Goal: Communication & Community: Share content

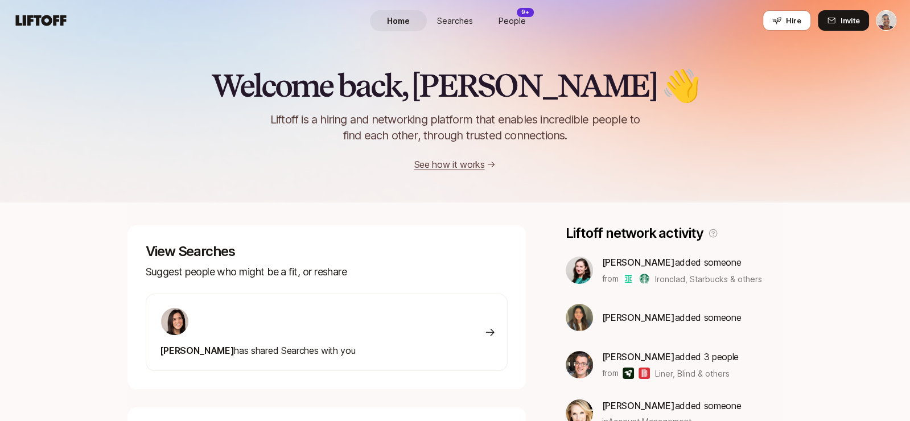
click at [510, 19] on span "People" at bounding box center [512, 21] width 27 height 12
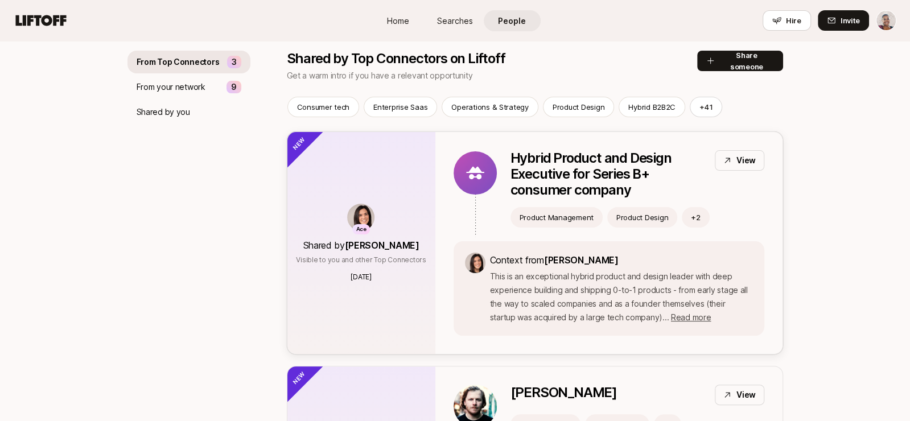
scroll to position [21, 0]
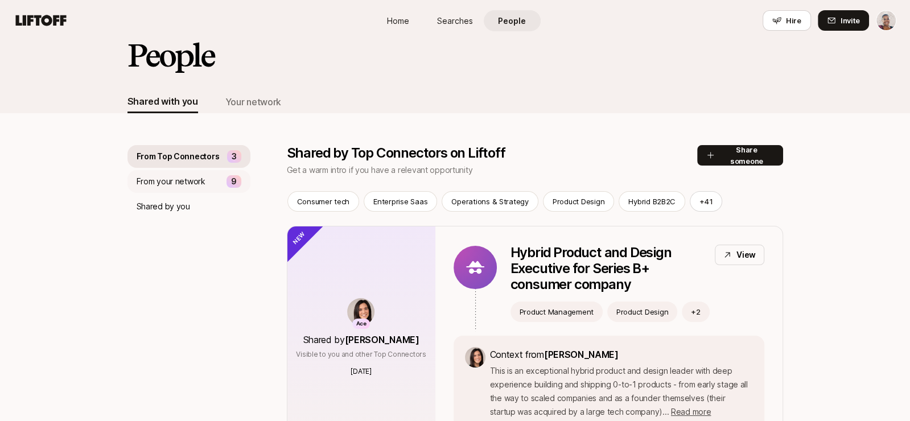
click at [206, 184] on div "From your network 9" at bounding box center [188, 181] width 123 height 23
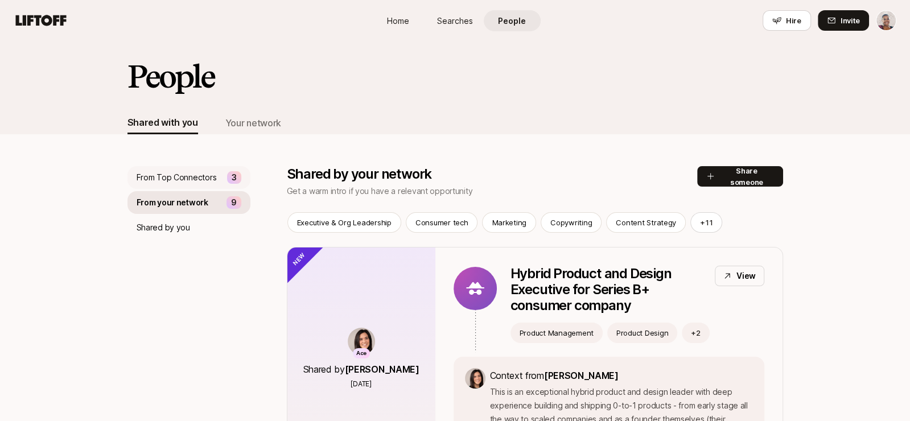
click at [214, 185] on div "From Top Connectors 3" at bounding box center [188, 177] width 123 height 23
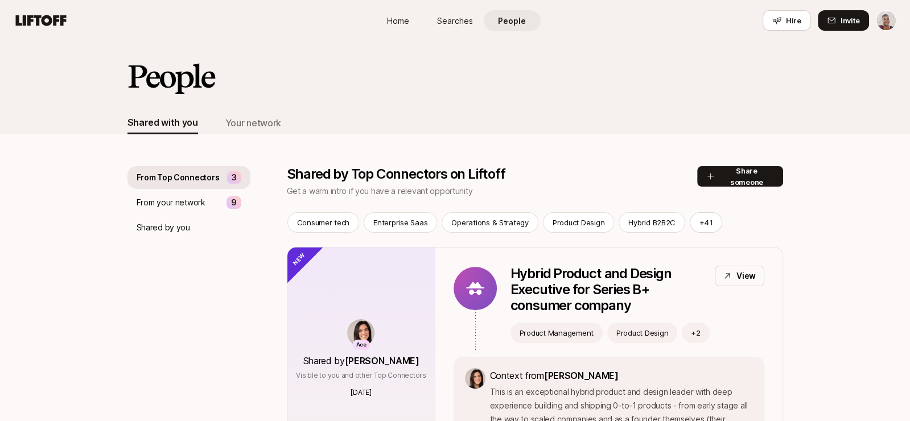
click at [522, 16] on span "People" at bounding box center [512, 21] width 28 height 12
click at [267, 125] on div "Your network" at bounding box center [253, 123] width 56 height 15
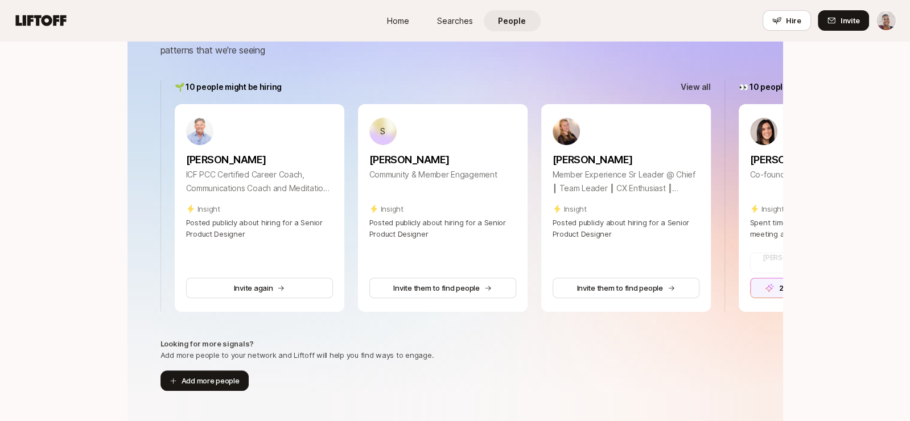
click at [705, 85] on p "View all" at bounding box center [696, 87] width 30 height 14
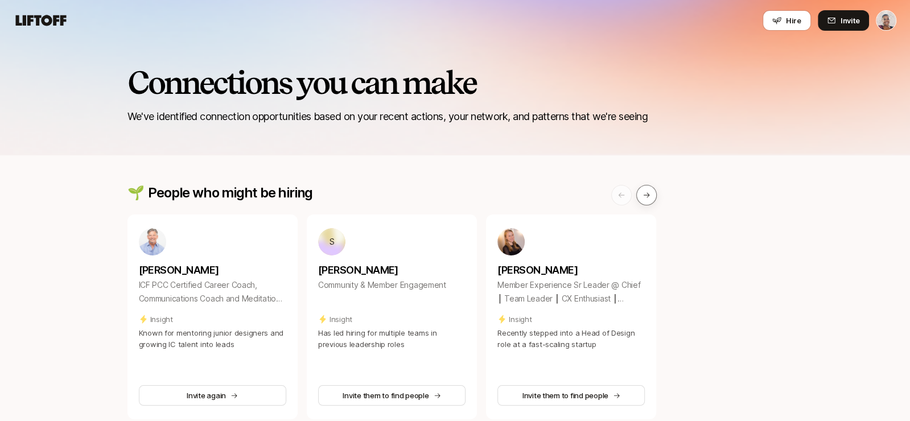
click at [646, 193] on icon at bounding box center [647, 195] width 8 height 8
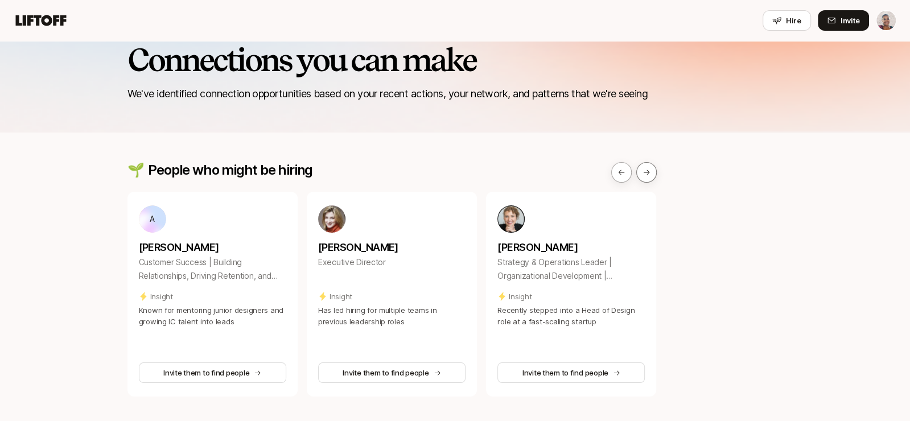
scroll to position [26, 0]
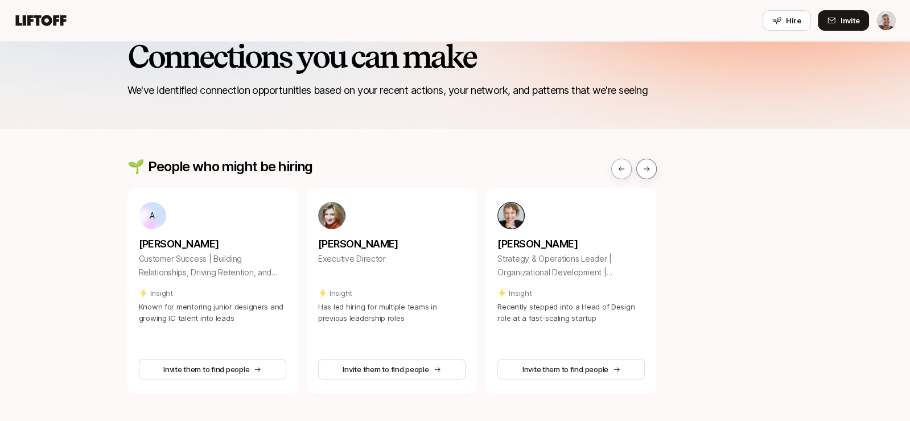
click at [647, 165] on icon at bounding box center [647, 169] width 8 height 8
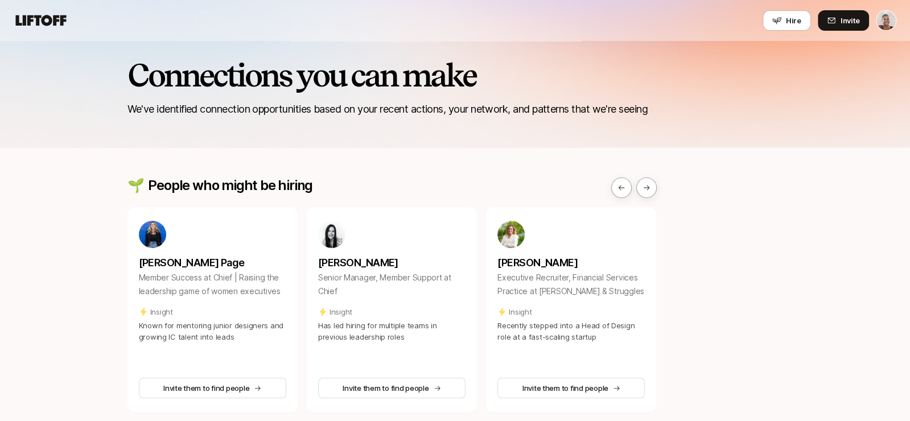
scroll to position [0, 0]
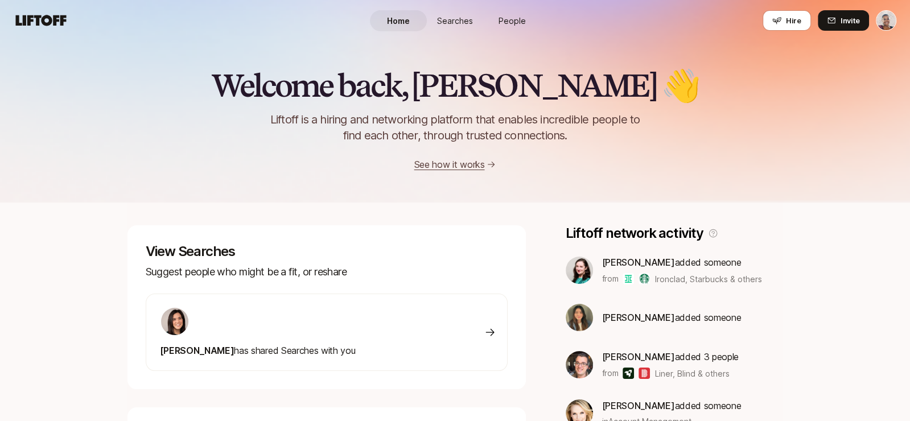
click at [509, 19] on span "People" at bounding box center [512, 21] width 27 height 12
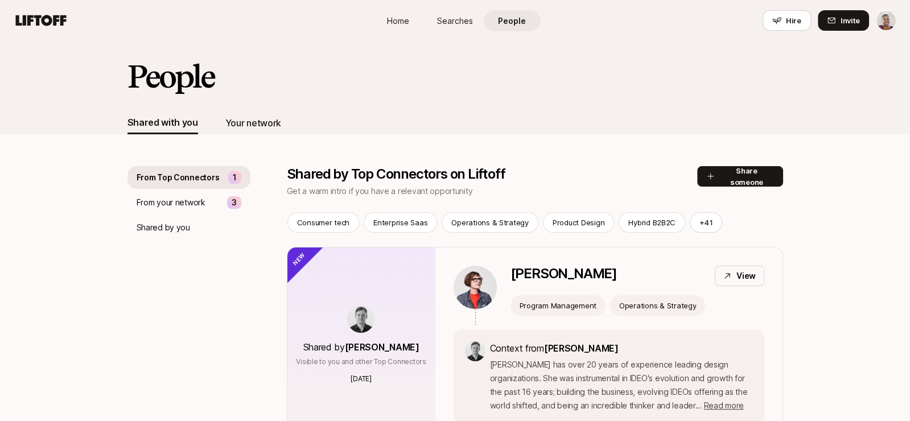
click at [275, 123] on div "Your network" at bounding box center [253, 123] width 56 height 15
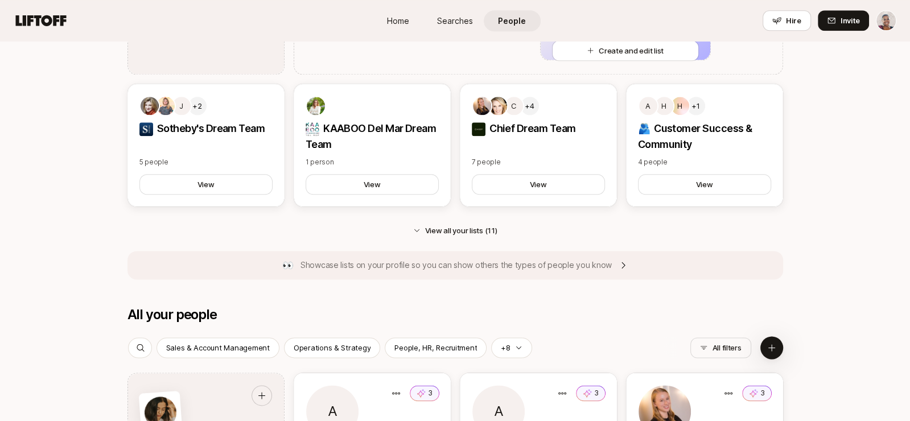
scroll to position [1151, 0]
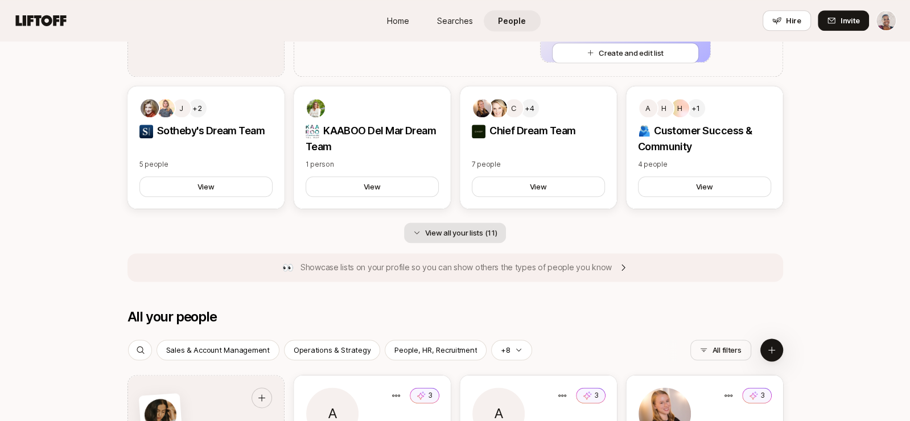
click at [450, 234] on button "View all your lists (11)" at bounding box center [455, 233] width 102 height 20
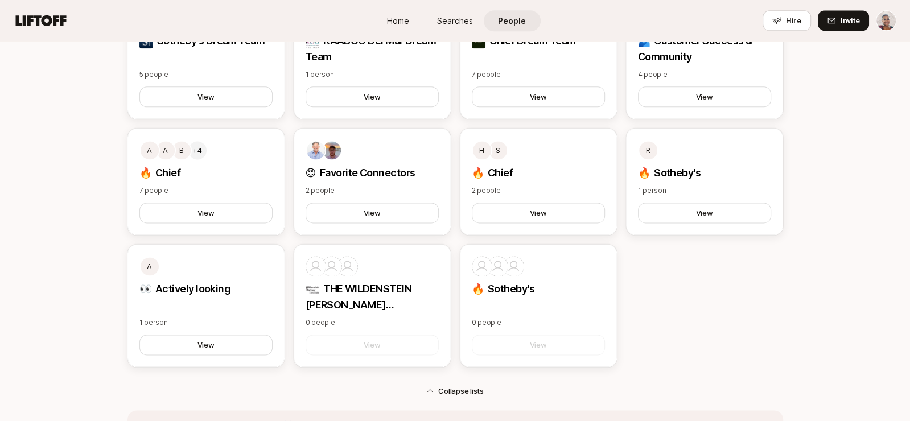
scroll to position [1241, 0]
click at [728, 212] on button "View" at bounding box center [704, 213] width 133 height 20
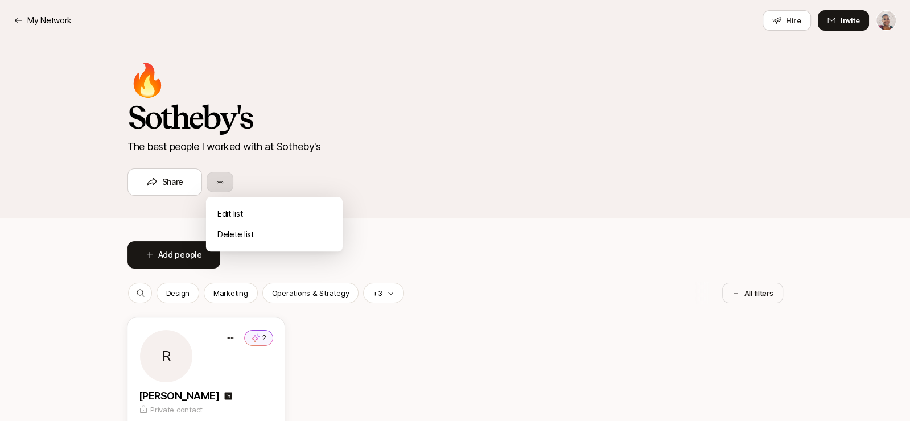
click at [222, 183] on html "My Network My Network Hire Invite 🔥 Sotheby's The best people I worked with at …" at bounding box center [455, 210] width 910 height 421
click at [236, 234] on div "Delete list" at bounding box center [274, 234] width 137 height 20
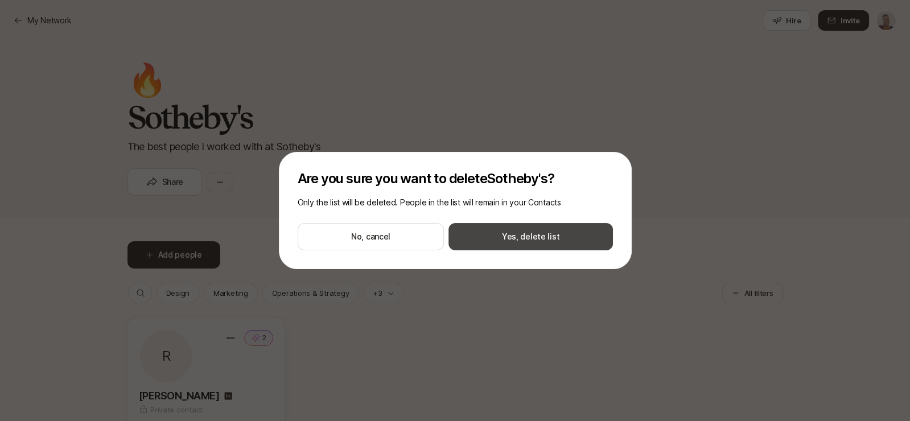
click at [516, 232] on button "Yes, delete list" at bounding box center [530, 236] width 164 height 27
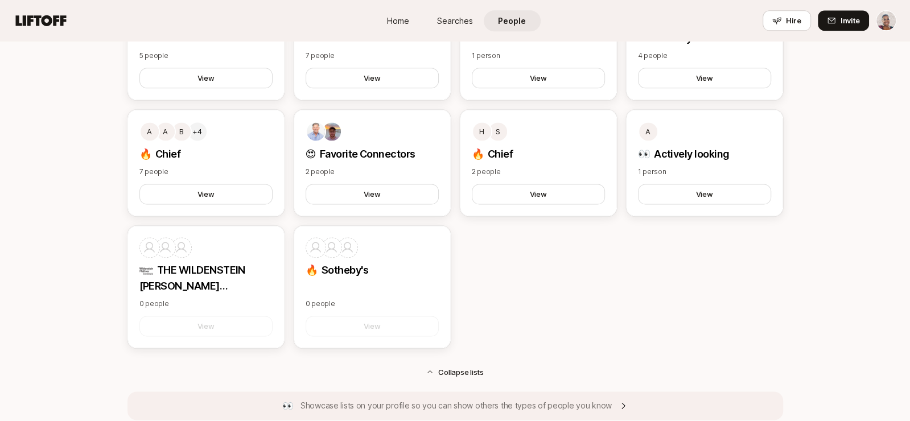
scroll to position [1258, 0]
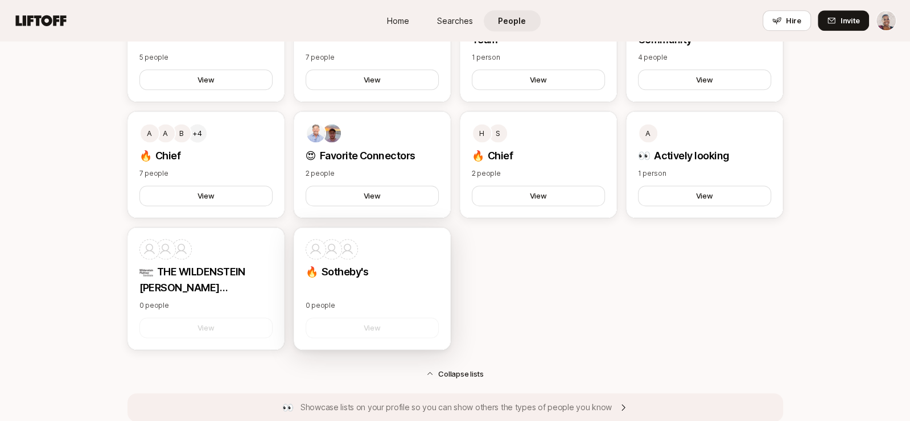
click at [422, 234] on div "🔥 Sotheby's 0 people View" at bounding box center [372, 288] width 157 height 123
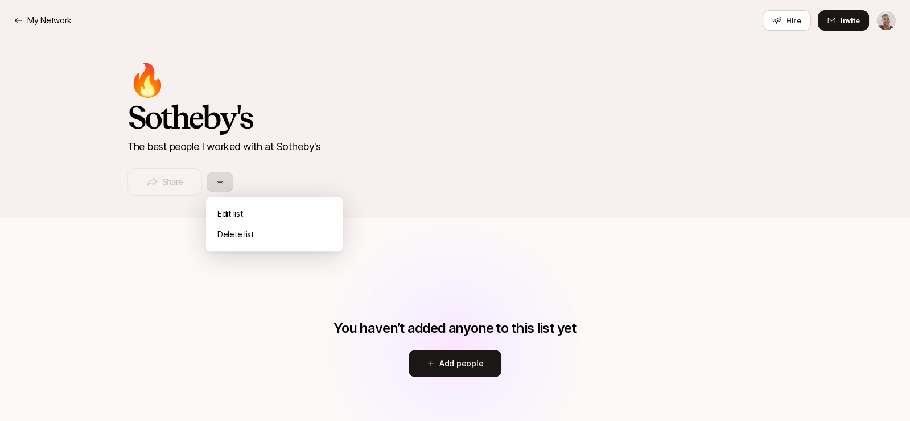
click at [217, 179] on html "My Network My Network Hire Invite 🔥 [PERSON_NAME]'s The best people I worked wi…" at bounding box center [455, 210] width 910 height 421
click at [252, 234] on div "Delete list" at bounding box center [274, 234] width 137 height 20
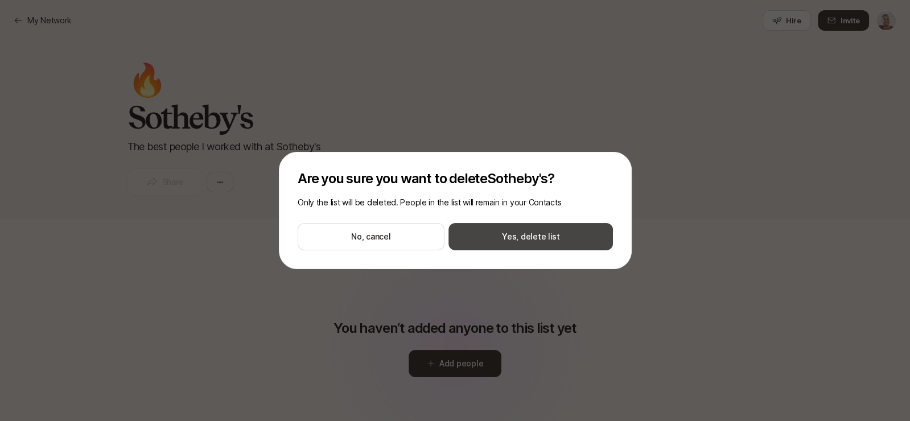
click at [547, 233] on button "Yes, delete list" at bounding box center [530, 236] width 164 height 27
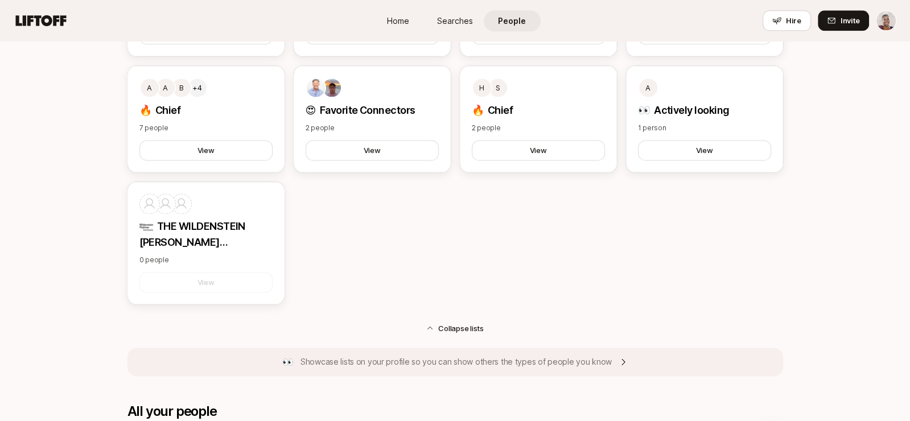
scroll to position [1300, 0]
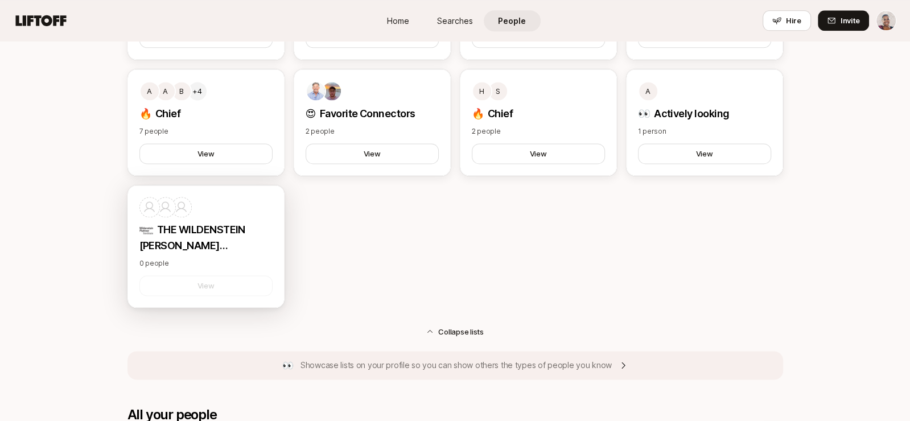
click at [230, 200] on div at bounding box center [205, 207] width 133 height 20
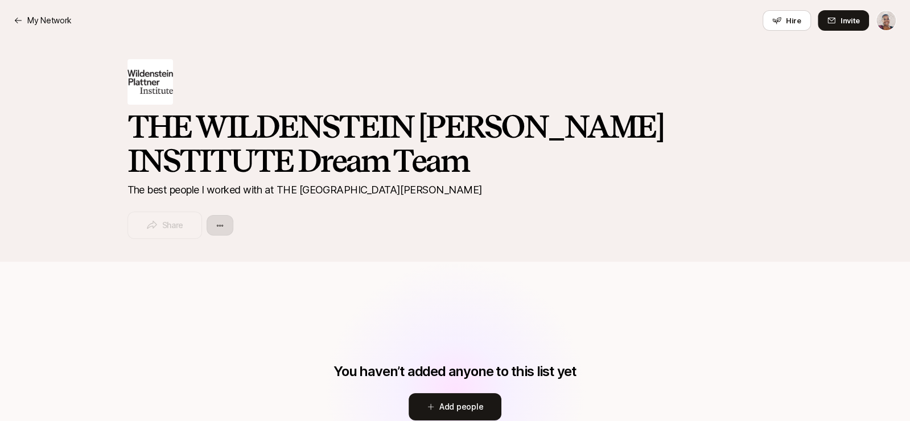
click at [227, 225] on html "My Network My Network Hire Invite THE WILDENSTEIN [PERSON_NAME] INSTITUTE Dream…" at bounding box center [455, 210] width 910 height 421
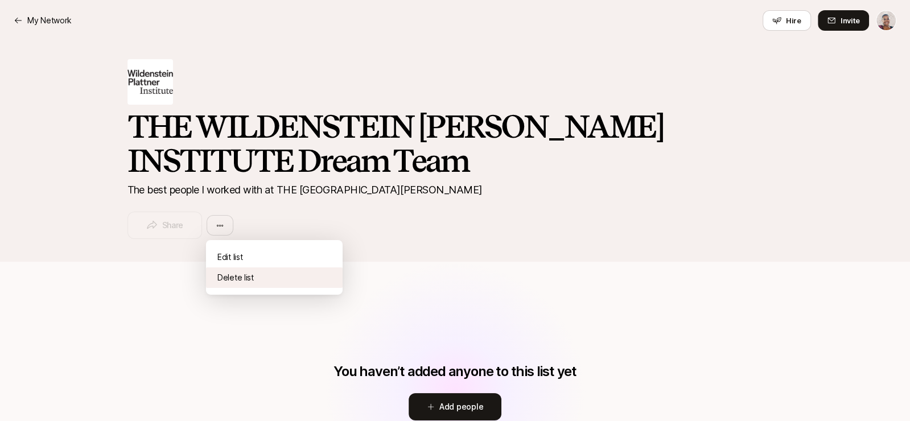
click at [243, 277] on div "Delete list" at bounding box center [274, 277] width 137 height 20
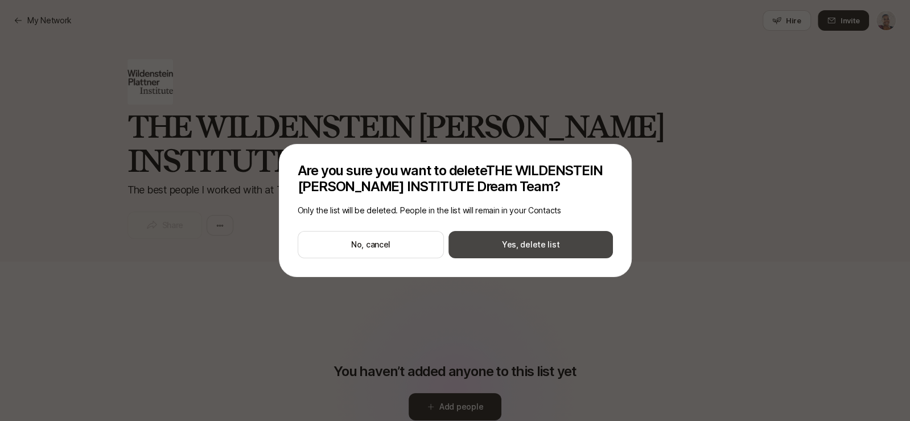
click at [493, 247] on button "Yes, delete list" at bounding box center [530, 244] width 164 height 27
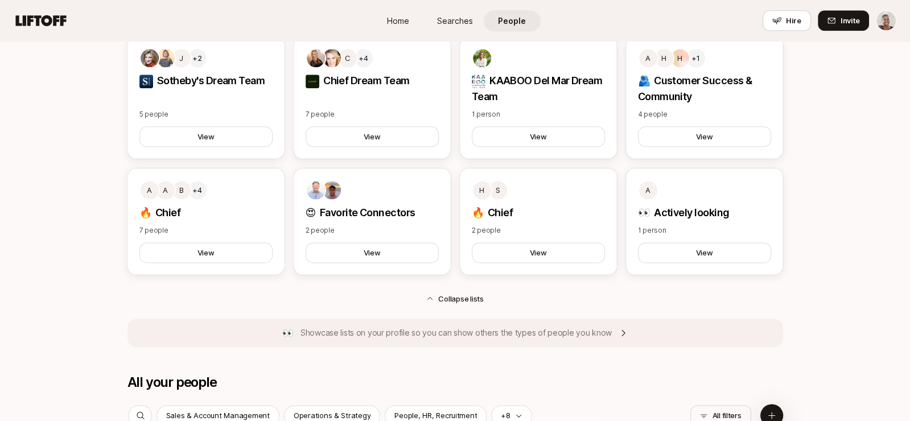
scroll to position [1201, 0]
click at [730, 202] on div "a 👀 Actively looking 1 person View" at bounding box center [704, 221] width 157 height 107
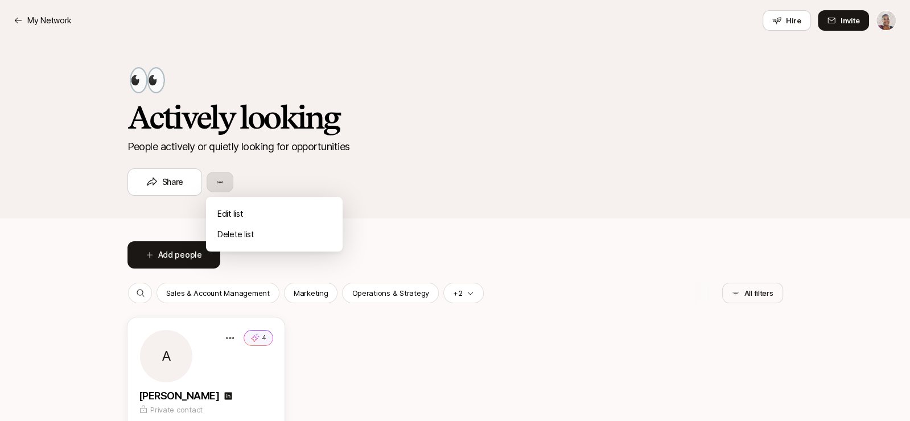
click at [225, 183] on html "My Network My Network Hire Invite 👀 Actively looking People actively or quietly…" at bounding box center [455, 210] width 910 height 421
click at [257, 240] on div "Delete list" at bounding box center [274, 234] width 137 height 20
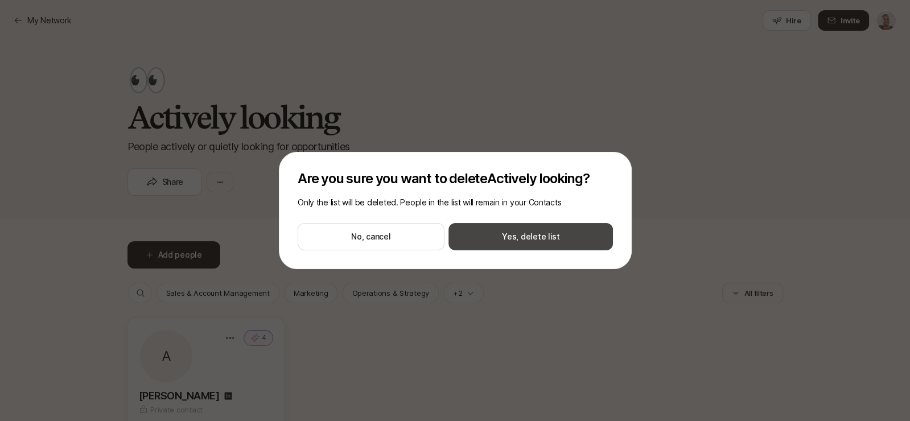
click at [484, 229] on button "Yes, delete list" at bounding box center [530, 236] width 164 height 27
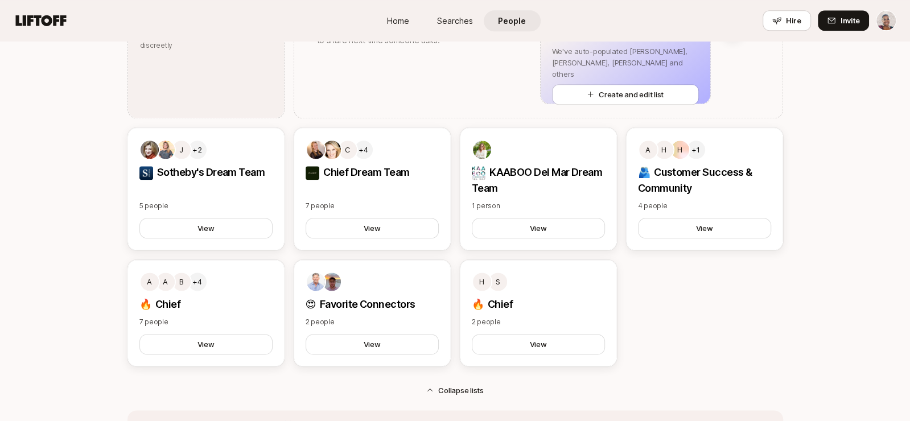
scroll to position [1113, 0]
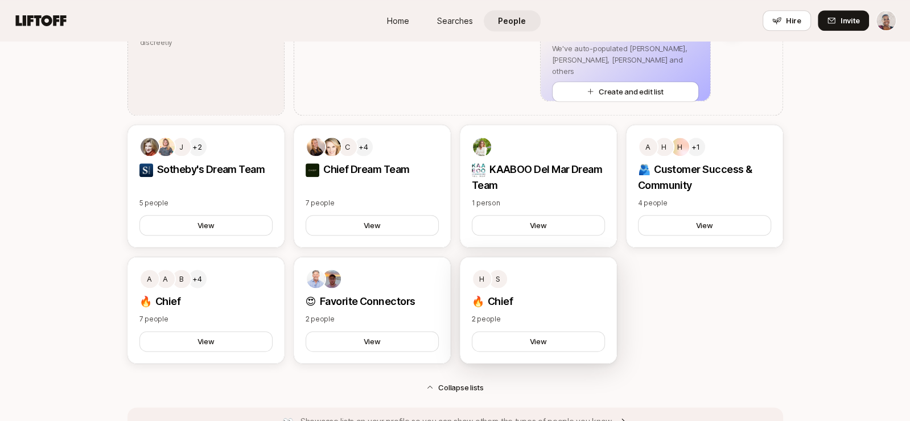
click at [589, 277] on div "H S" at bounding box center [538, 279] width 133 height 20
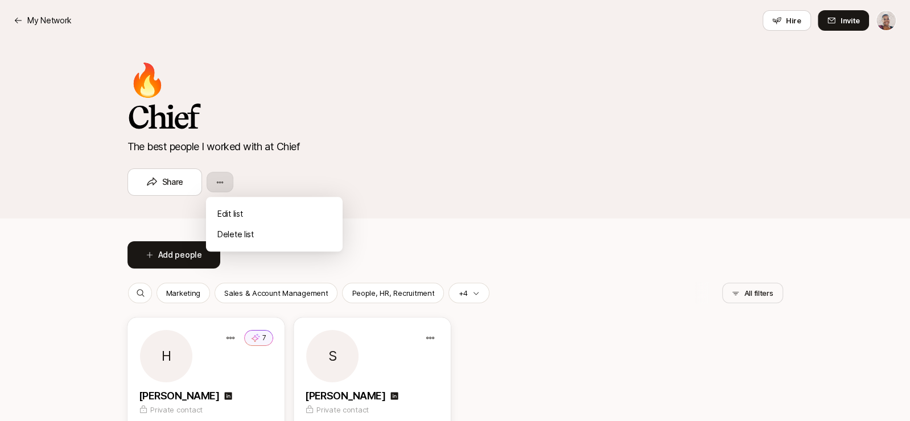
click at [223, 187] on html "My Network My Network Hire Invite 🔥 Chief The best people I worked with at Chie…" at bounding box center [455, 210] width 910 height 421
click at [252, 238] on div "Delete list" at bounding box center [274, 234] width 137 height 20
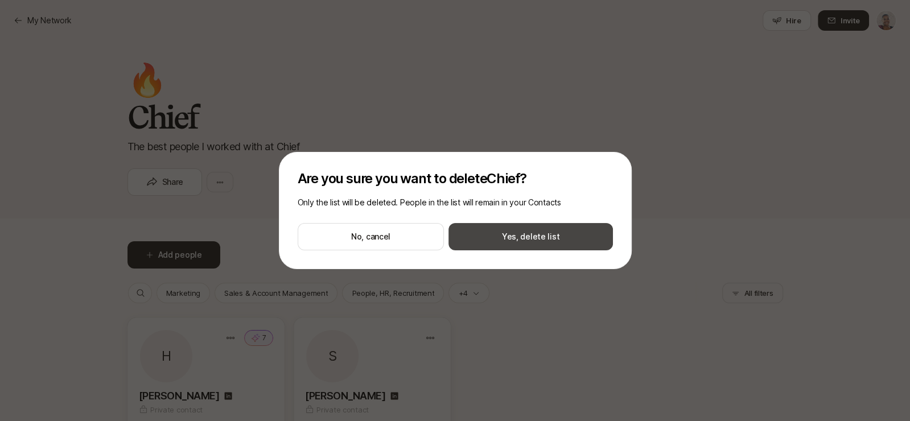
click at [492, 237] on button "Yes, delete list" at bounding box center [530, 236] width 164 height 27
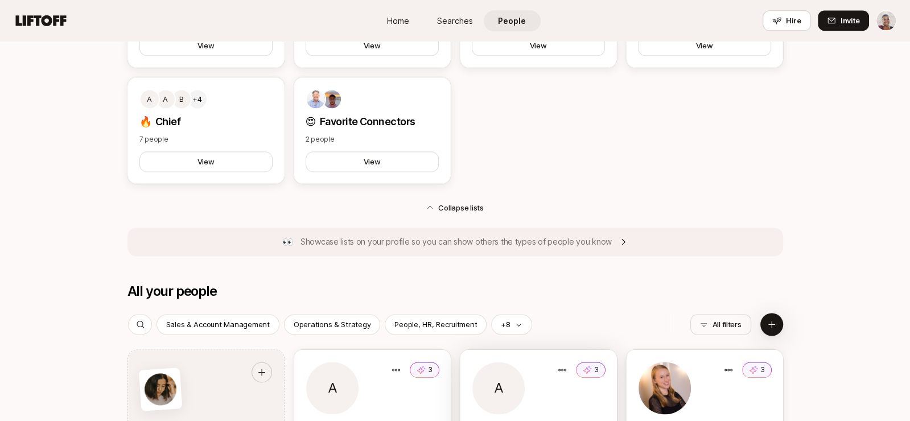
scroll to position [1249, 0]
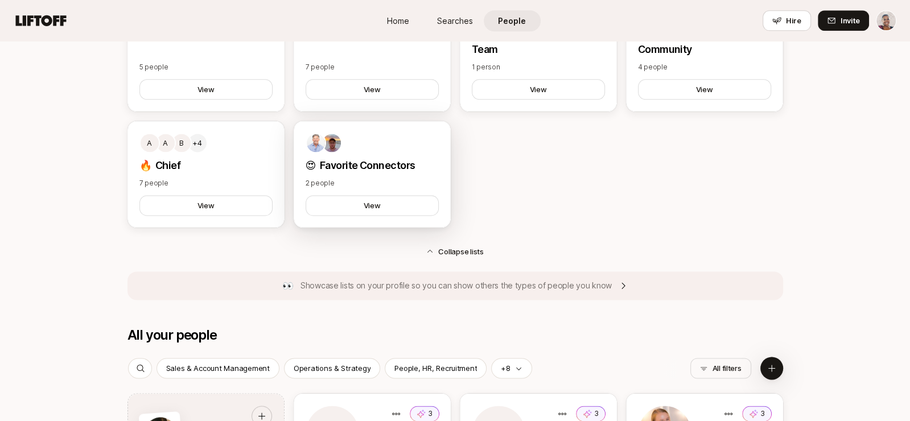
click at [422, 134] on div at bounding box center [372, 143] width 133 height 20
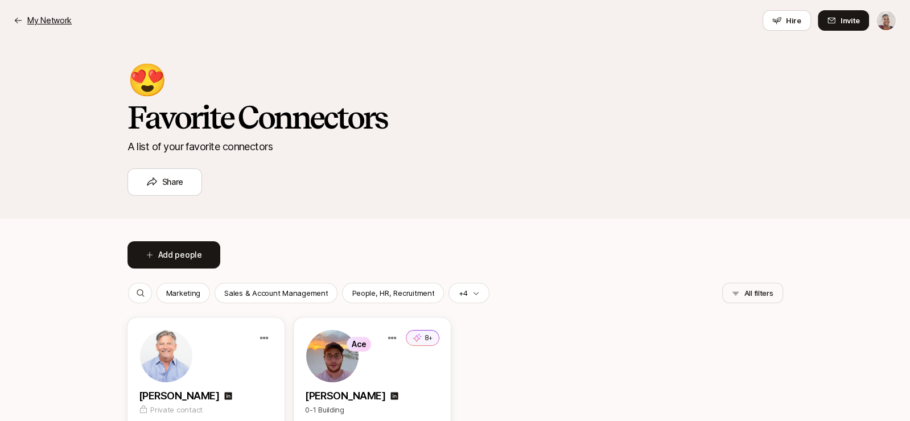
click at [62, 18] on p "My Network" at bounding box center [49, 21] width 44 height 14
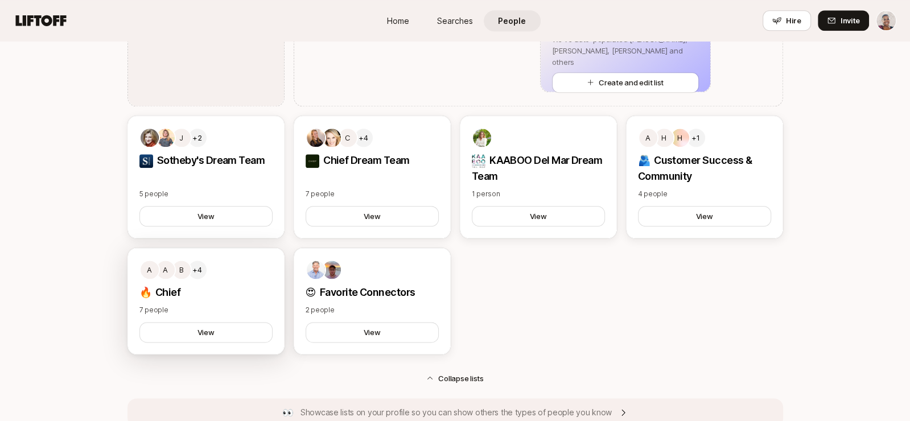
scroll to position [1118, 0]
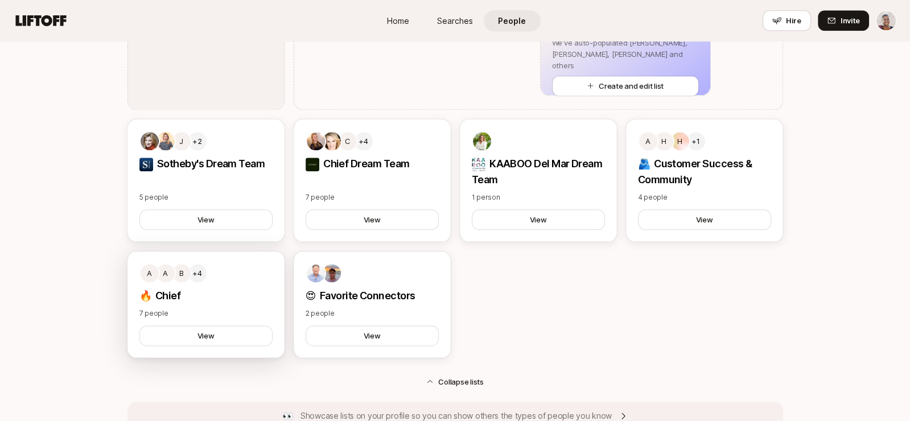
click at [237, 282] on div "A A B +4 🔥 Chief 7 people View" at bounding box center [205, 304] width 157 height 107
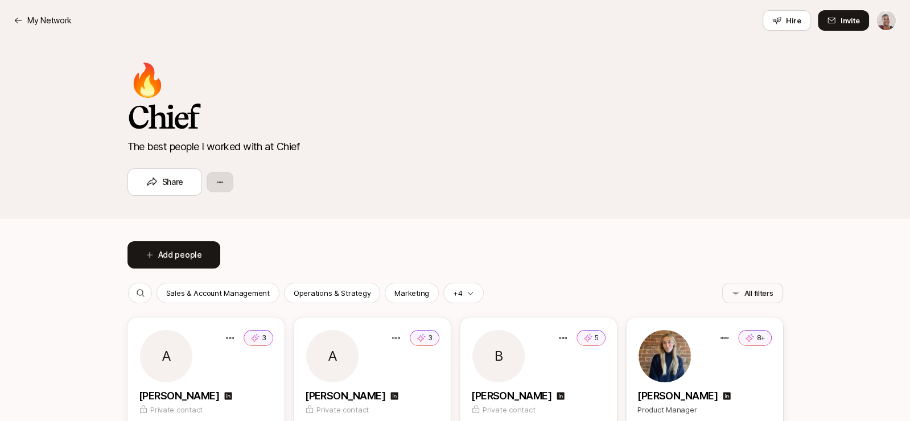
click at [220, 179] on html "My Network My Network Hire Invite 🔥 Chief The best people I worked with at Chie…" at bounding box center [455, 210] width 910 height 421
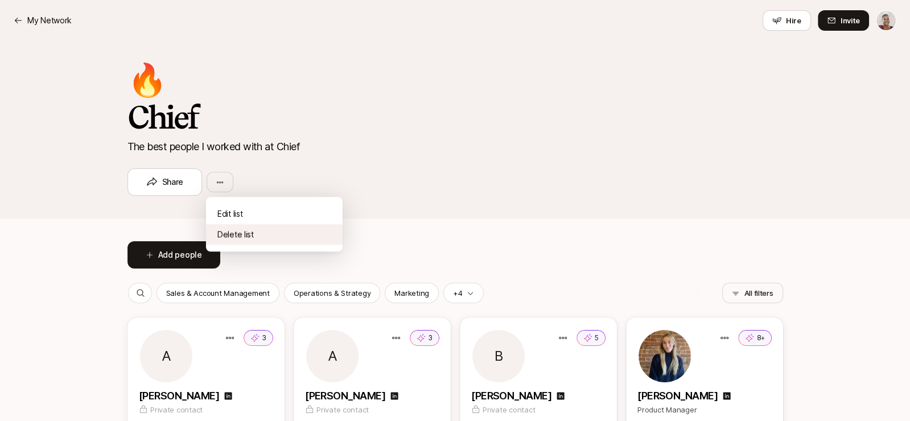
click at [233, 234] on div "Delete list" at bounding box center [274, 234] width 137 height 20
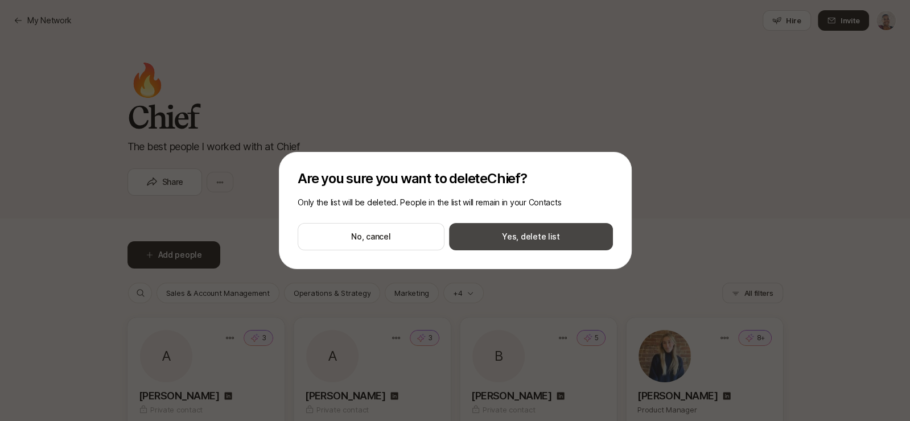
click at [466, 237] on button "Yes, delete list" at bounding box center [530, 236] width 164 height 27
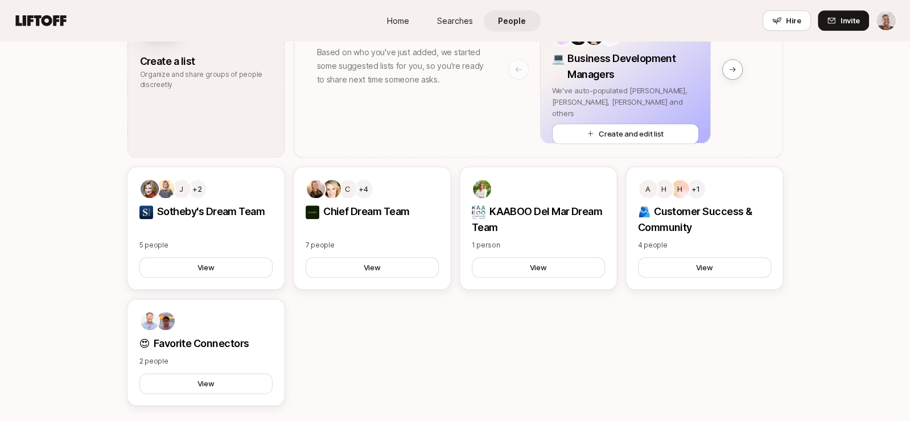
scroll to position [1079, 0]
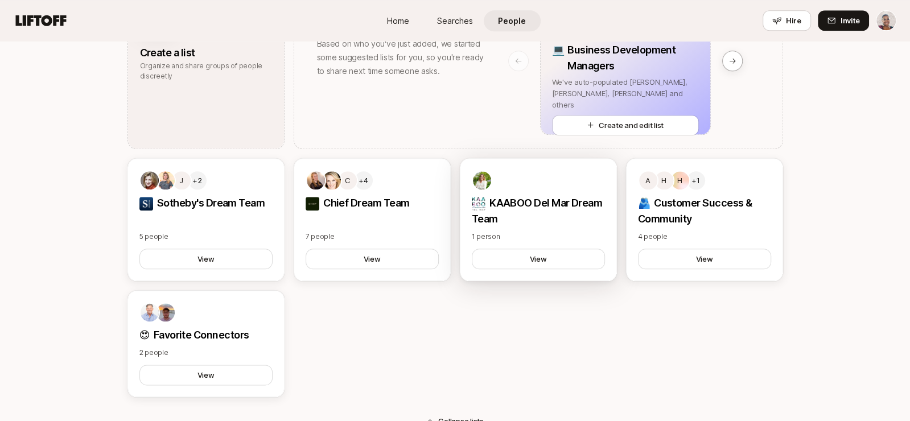
click at [537, 167] on div "KAABOO Del Mar Dream Team 1 person View" at bounding box center [538, 219] width 157 height 123
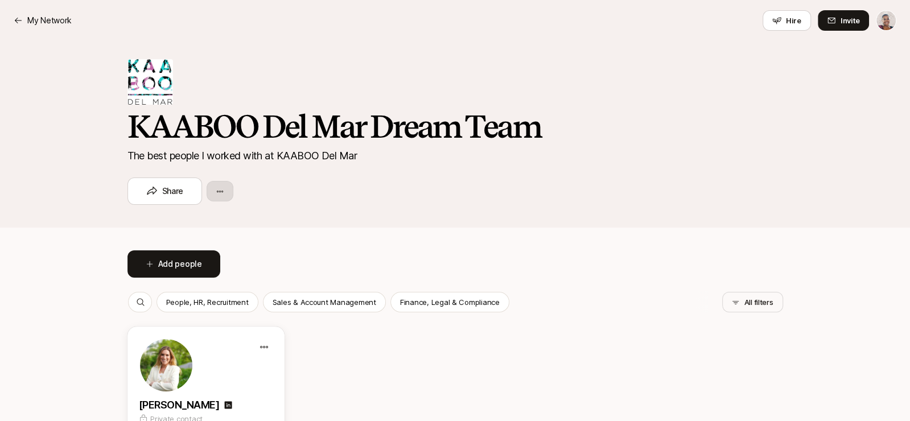
click at [220, 197] on html "My Network My Network Hire Invite KAABOO Del Mar Dream Team The best people I w…" at bounding box center [455, 210] width 910 height 421
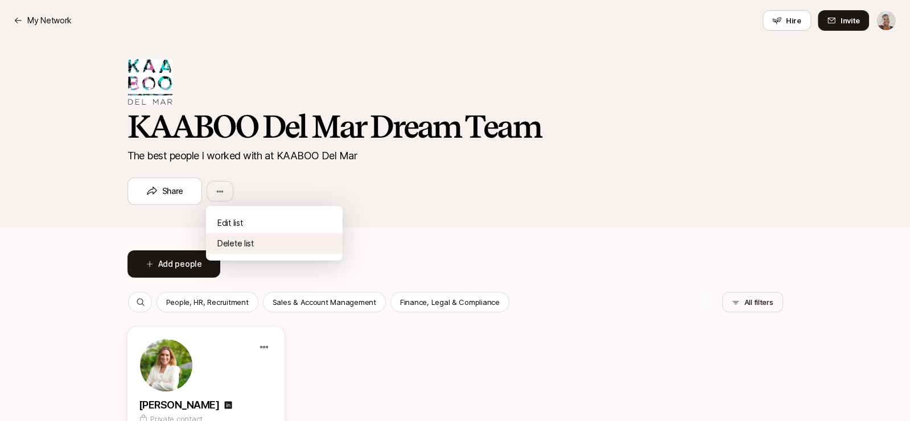
click at [234, 242] on div "Delete list" at bounding box center [274, 243] width 137 height 20
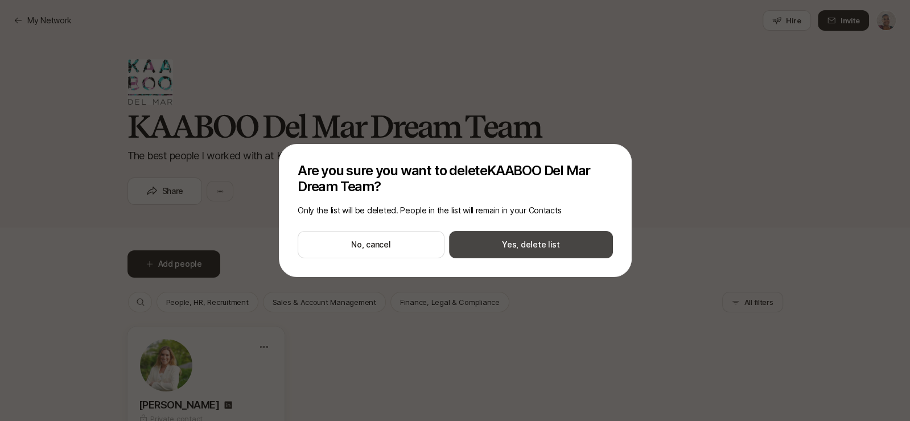
click at [480, 245] on button "Yes, delete list" at bounding box center [530, 244] width 164 height 27
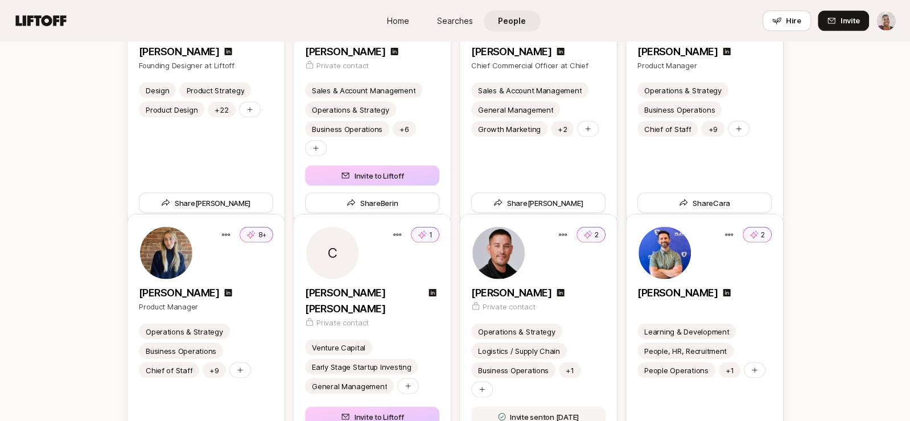
scroll to position [1794, 0]
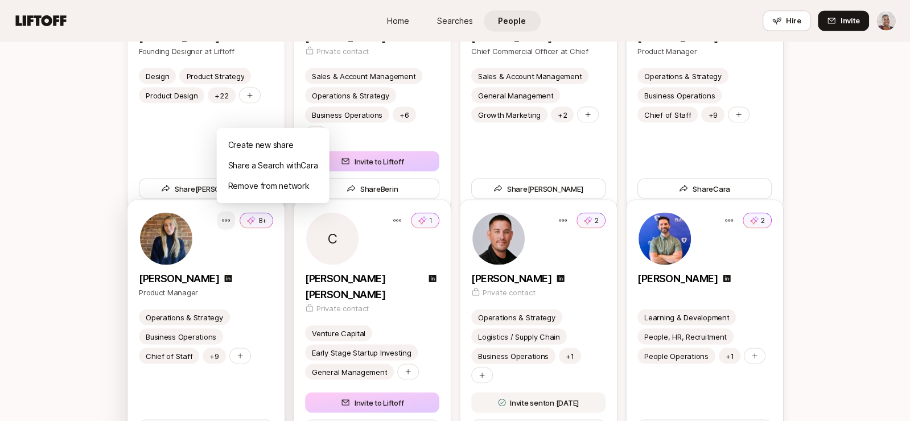
click at [252, 182] on div "Remove from network" at bounding box center [273, 186] width 113 height 20
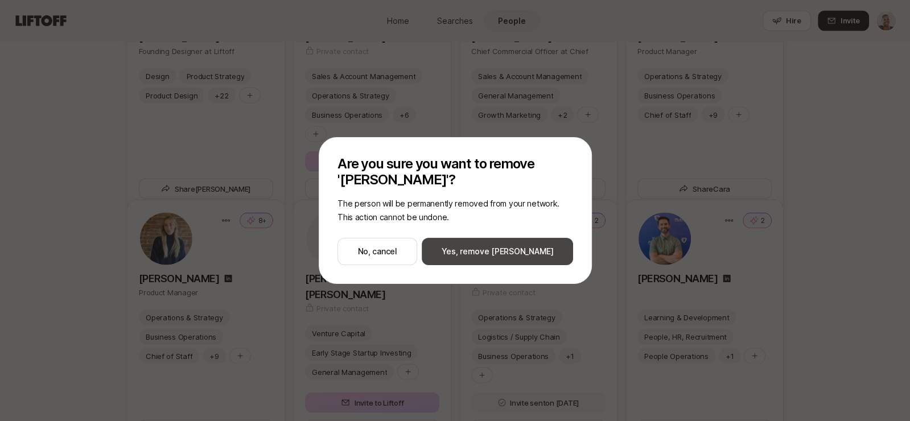
click at [483, 245] on button "Yes, remove [PERSON_NAME]" at bounding box center [497, 251] width 151 height 27
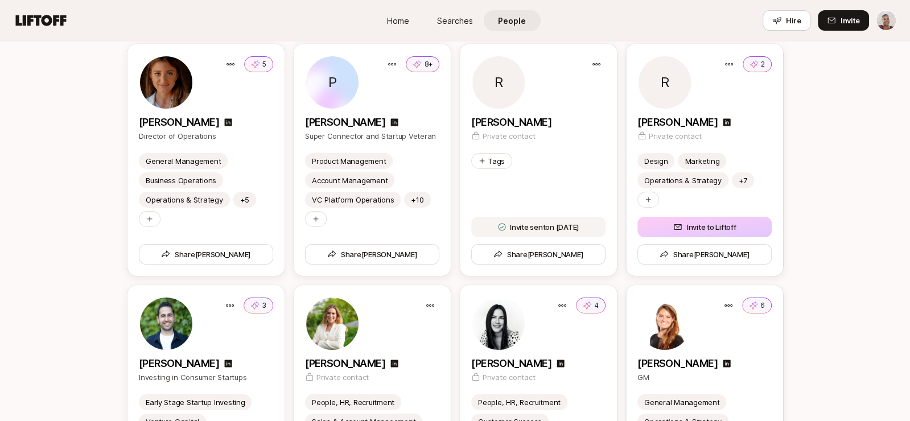
scroll to position [3237, 0]
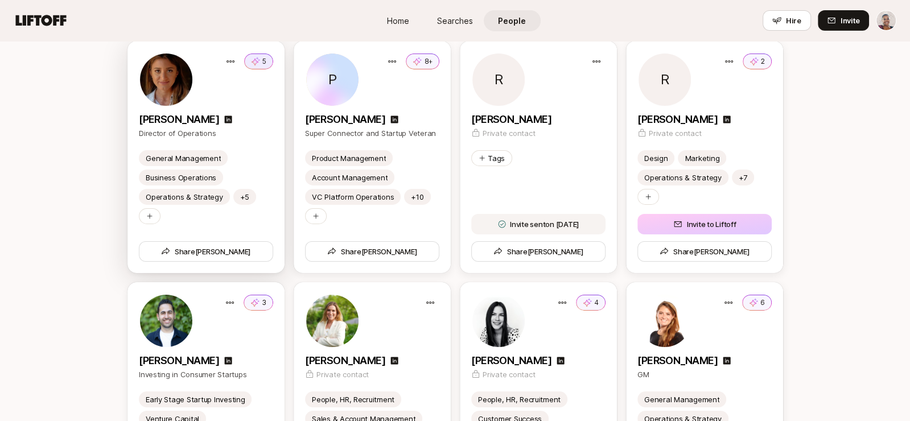
click at [262, 62] on p "5" at bounding box center [264, 61] width 4 height 10
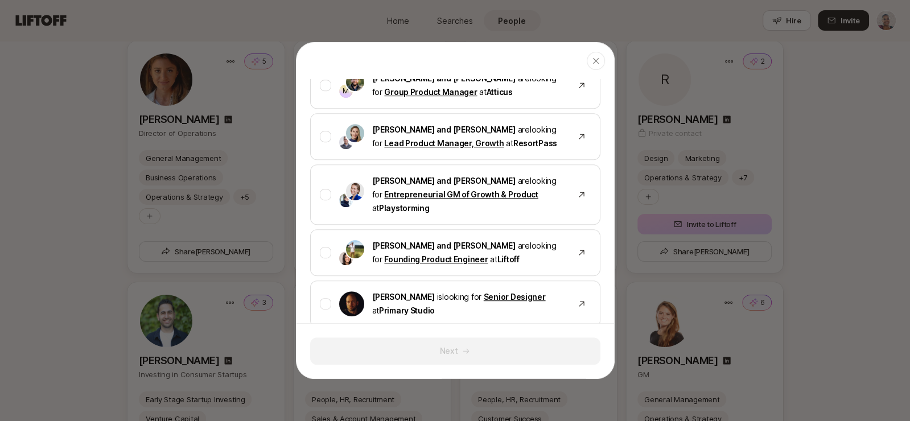
scroll to position [546, 0]
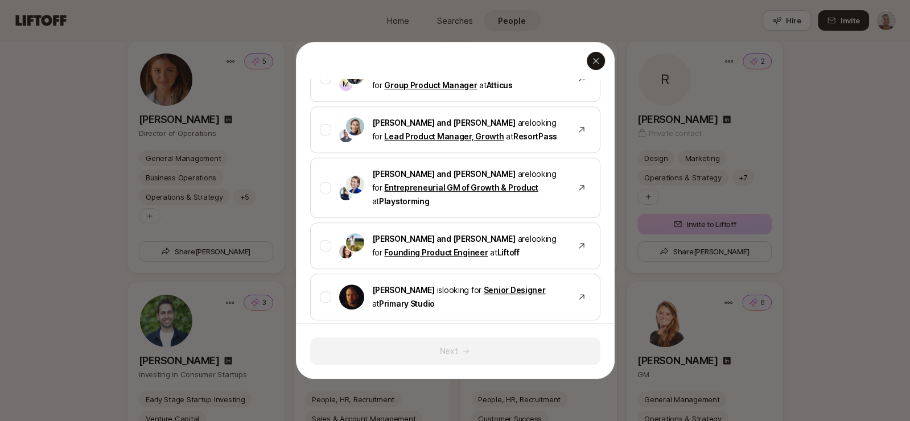
click at [595, 59] on icon "button" at bounding box center [595, 60] width 9 height 9
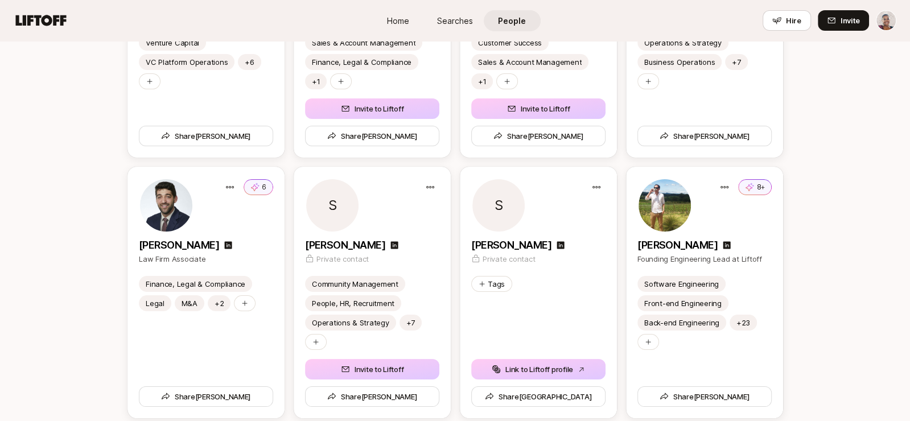
scroll to position [3631, 0]
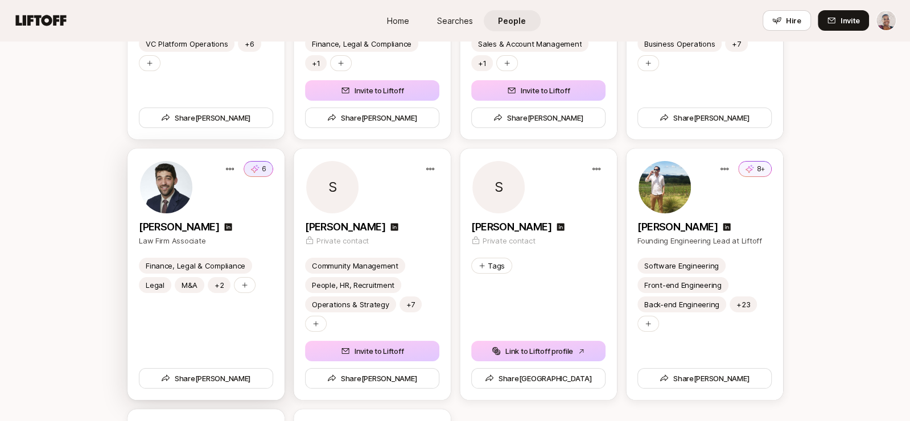
click at [252, 163] on icon at bounding box center [254, 168] width 9 height 11
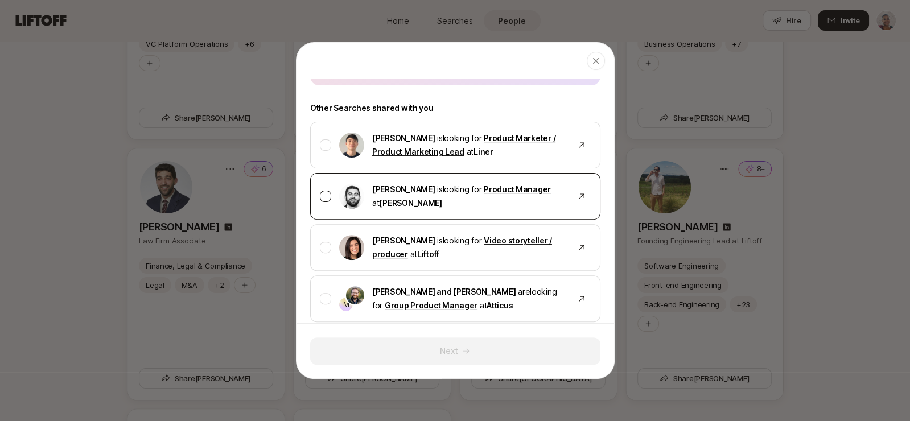
scroll to position [330, 0]
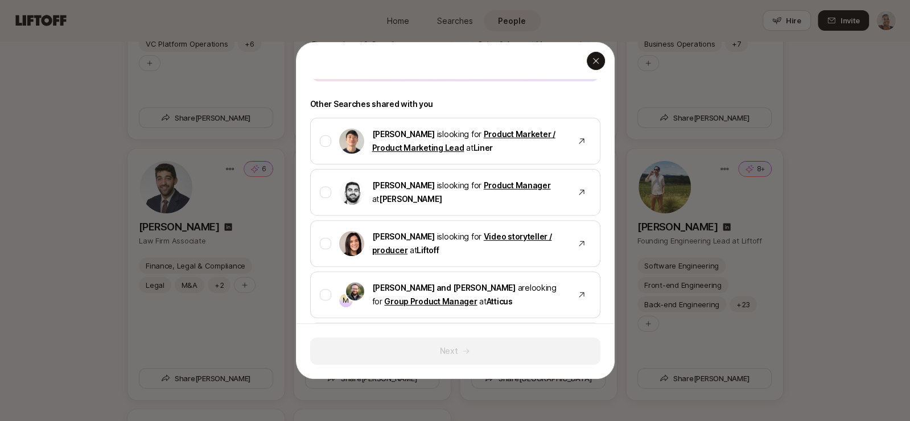
click at [599, 58] on icon "button" at bounding box center [595, 60] width 9 height 9
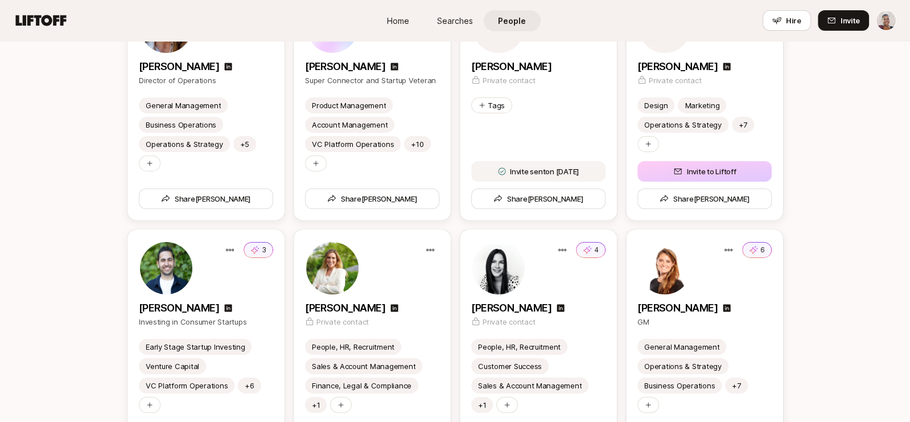
scroll to position [3313, 0]
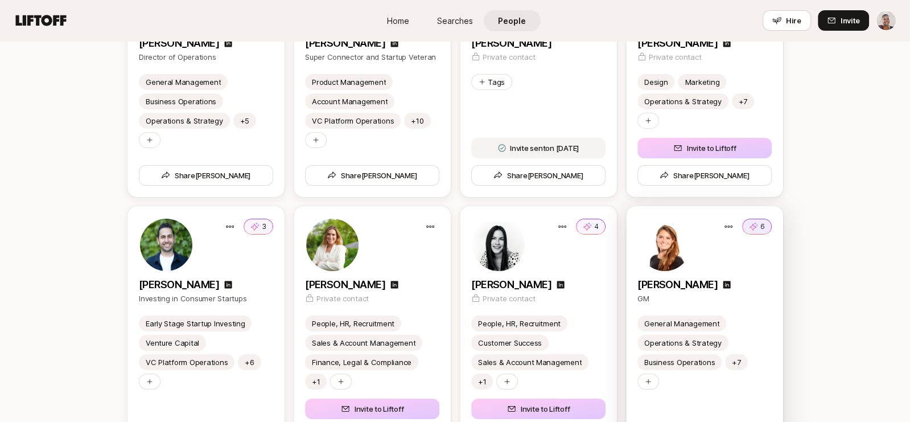
click at [759, 225] on button "6" at bounding box center [757, 227] width 30 height 16
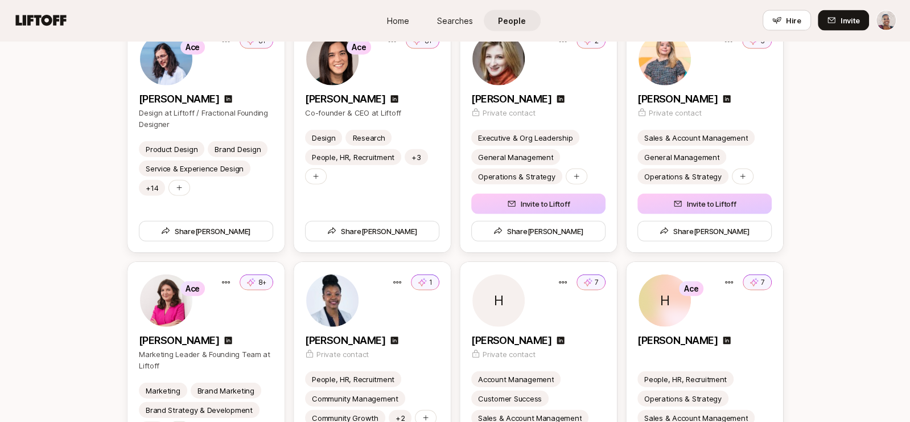
scroll to position [1955, 0]
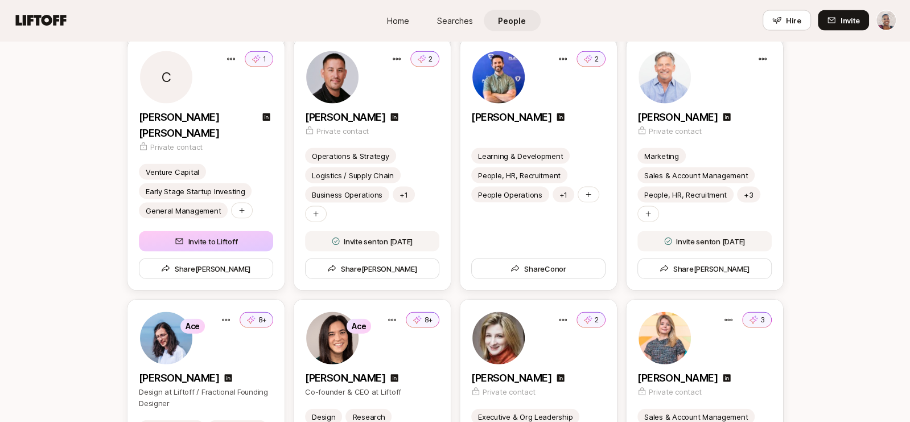
click at [400, 18] on span "Home" at bounding box center [398, 21] width 22 height 12
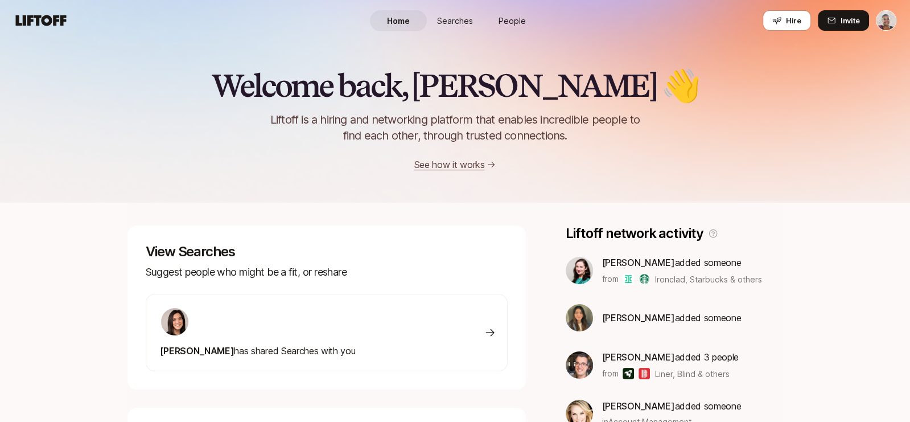
click at [523, 23] on span "People" at bounding box center [512, 21] width 27 height 12
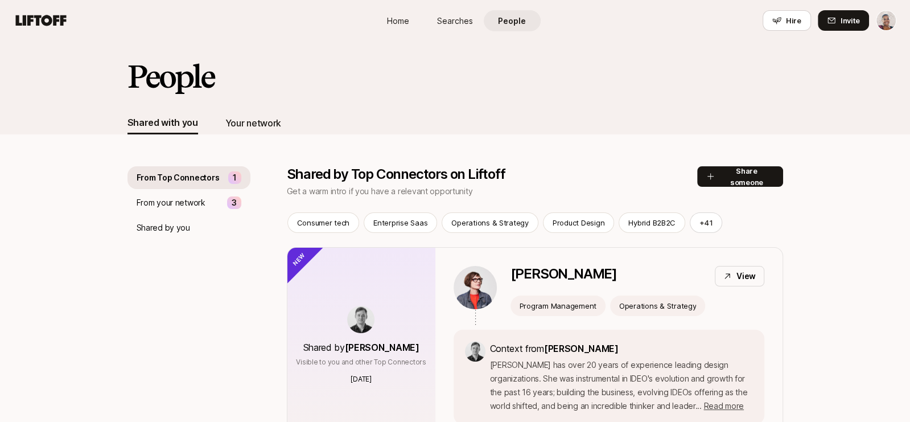
click at [262, 130] on div "Your network" at bounding box center [253, 123] width 56 height 23
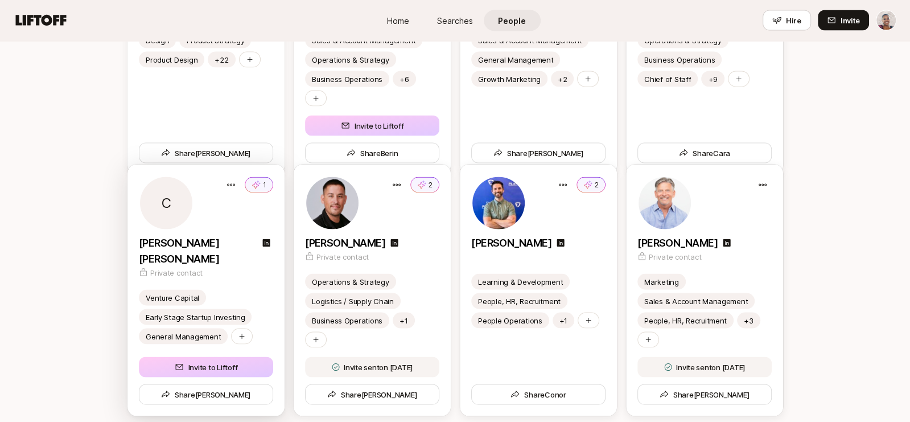
scroll to position [1848, 0]
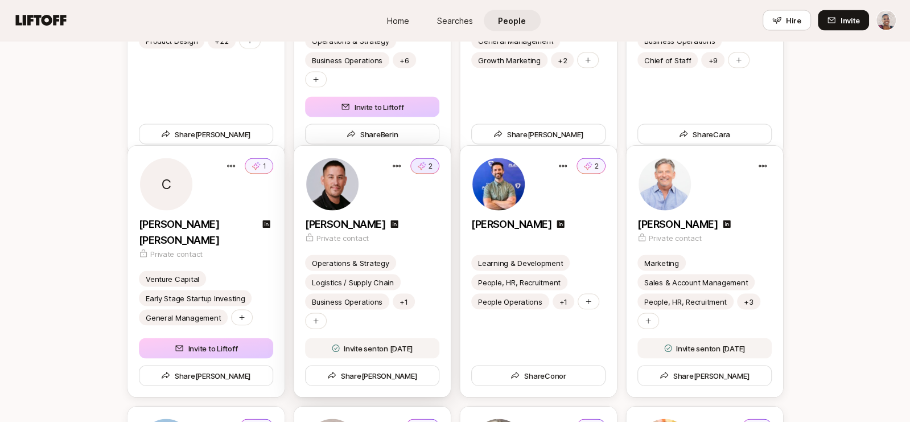
click at [419, 167] on icon at bounding box center [421, 165] width 9 height 11
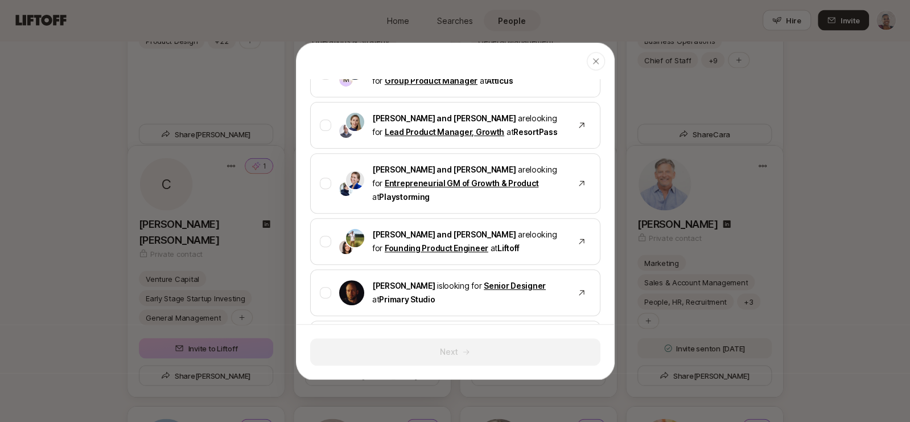
scroll to position [390, 0]
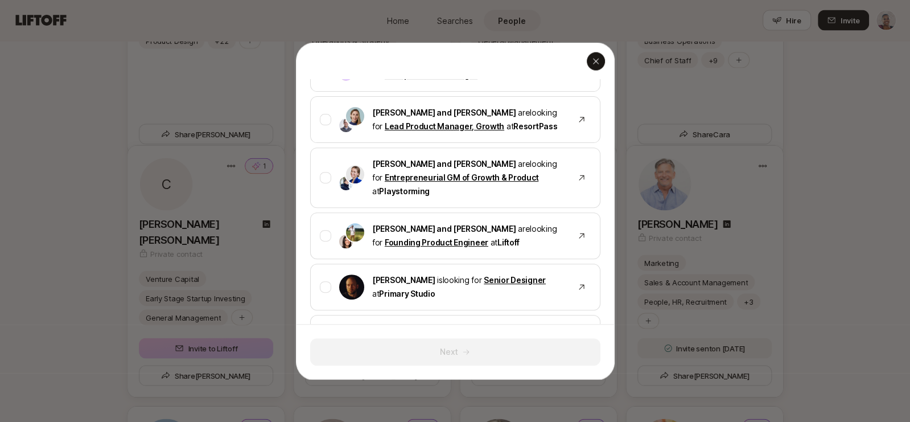
click at [602, 64] on div "button" at bounding box center [596, 61] width 18 height 18
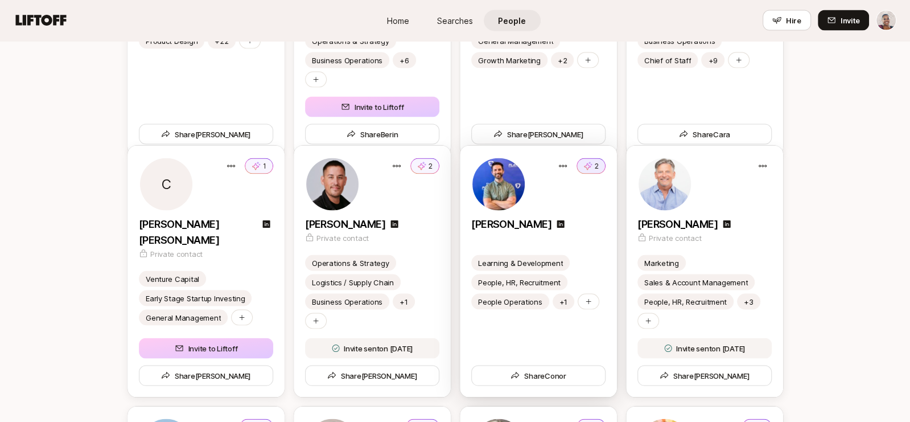
click at [587, 164] on icon at bounding box center [587, 165] width 9 height 11
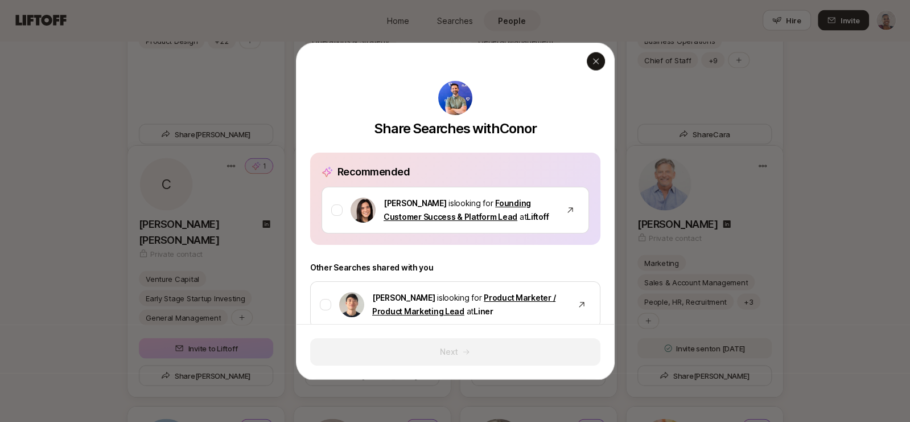
click at [595, 59] on icon "button" at bounding box center [595, 60] width 9 height 9
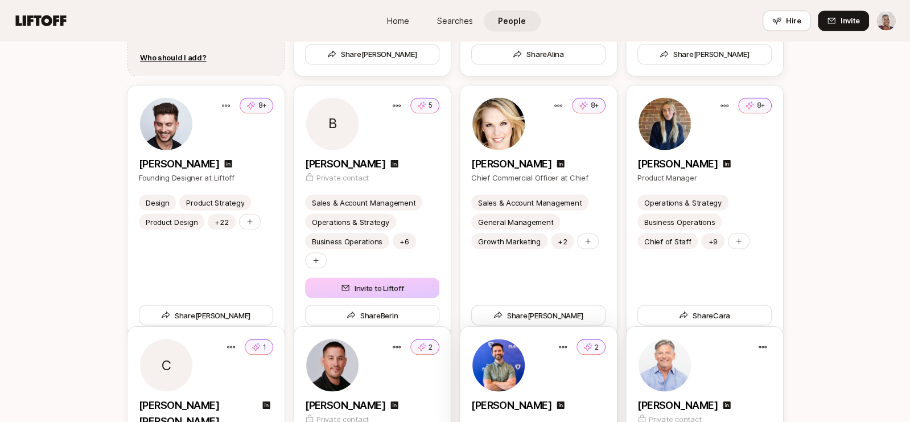
scroll to position [1662, 0]
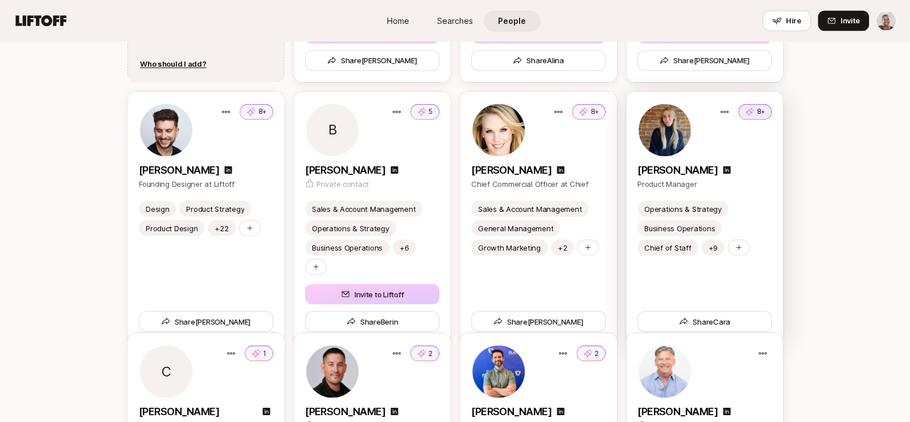
click at [765, 111] on button "8+" at bounding box center [755, 112] width 34 height 16
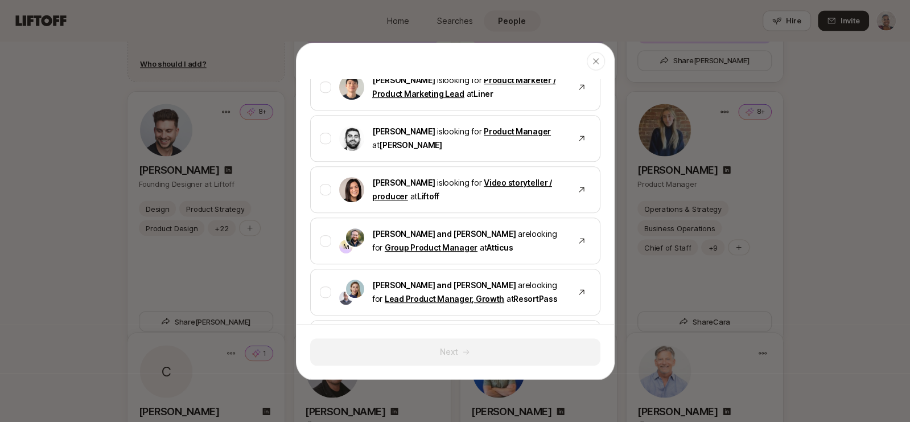
scroll to position [518, 0]
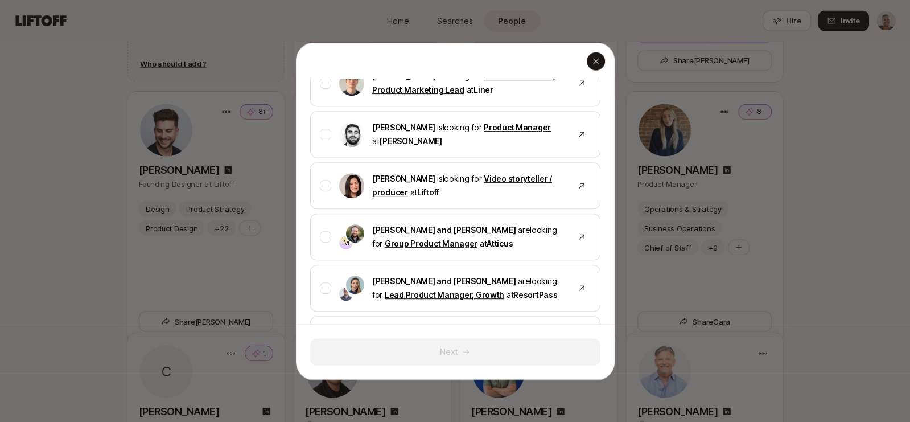
click at [595, 60] on icon "button" at bounding box center [595, 61] width 6 height 6
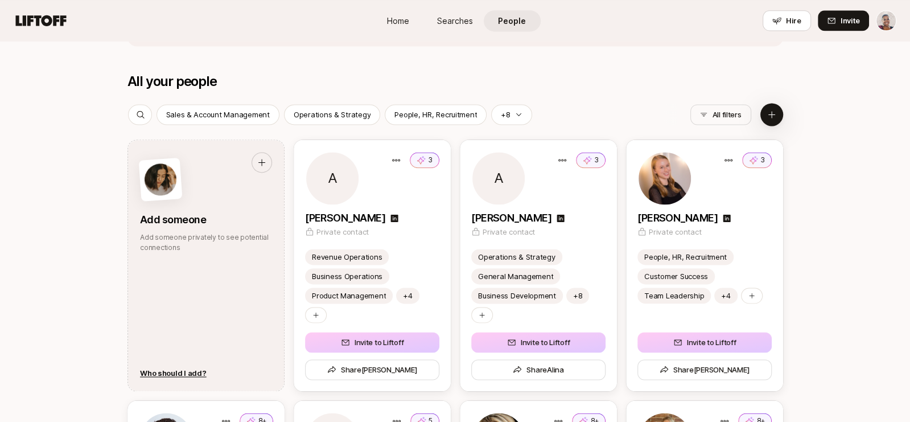
scroll to position [1348, 0]
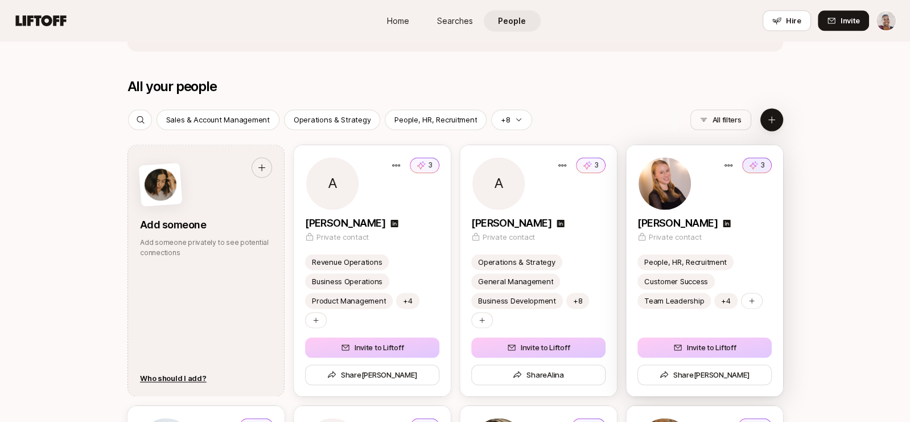
click at [764, 160] on button "3" at bounding box center [757, 165] width 30 height 16
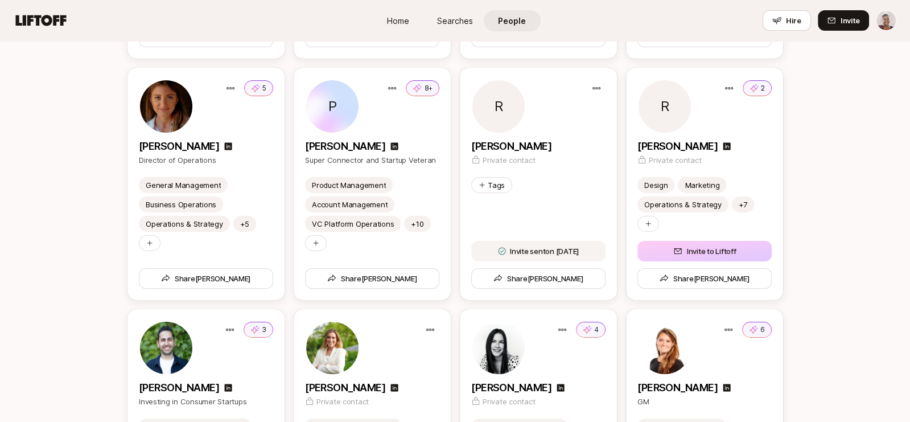
scroll to position [3218, 0]
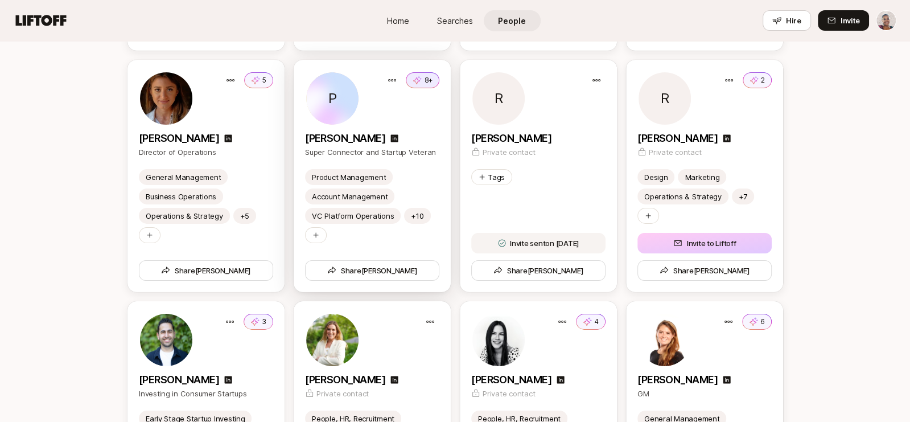
click at [427, 81] on p "8+" at bounding box center [428, 80] width 9 height 10
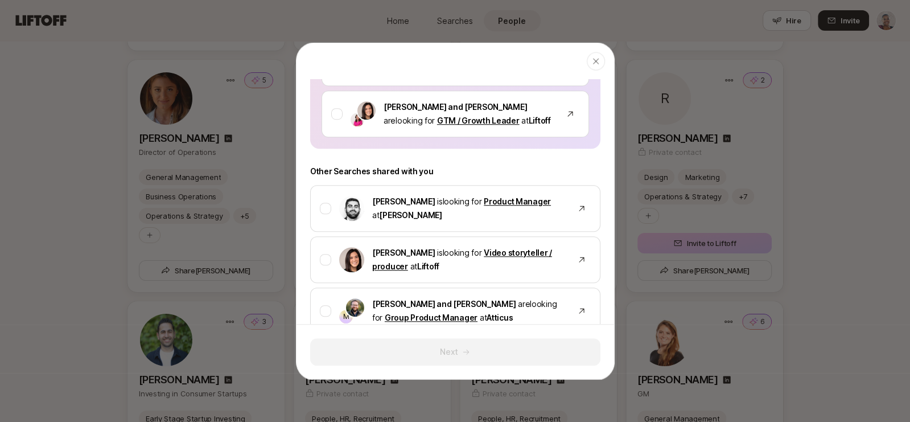
scroll to position [722, 0]
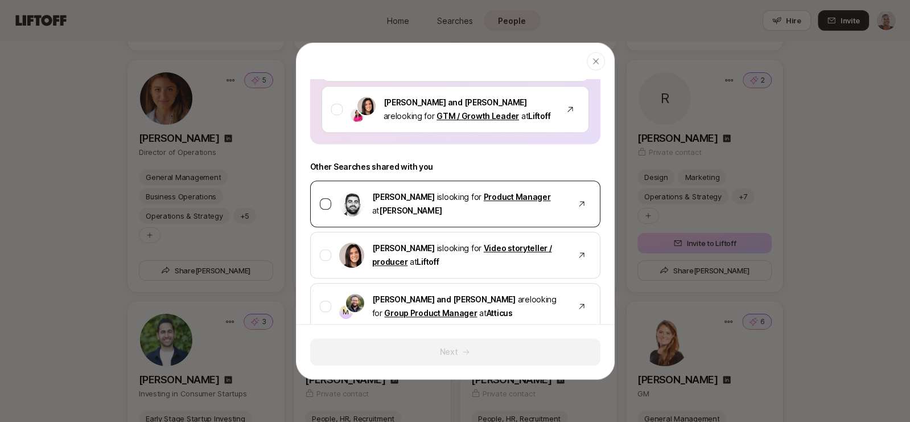
click at [329, 198] on div at bounding box center [325, 203] width 11 height 11
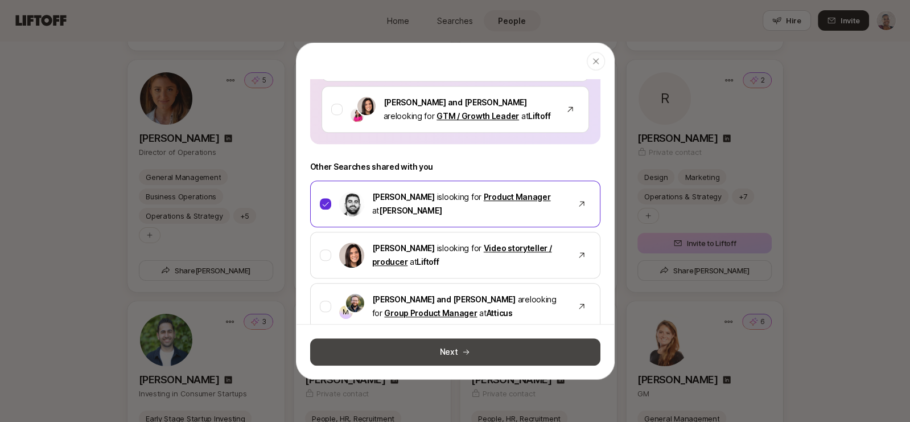
click at [454, 346] on button "Next" at bounding box center [455, 351] width 290 height 27
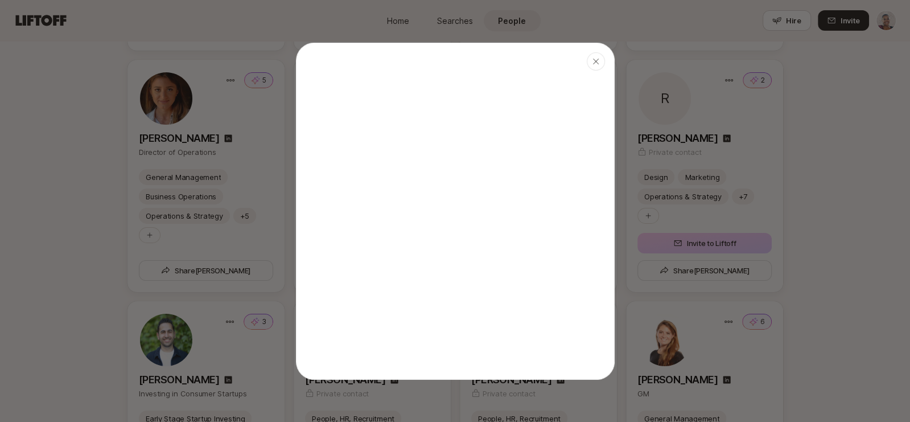
scroll to position [0, 0]
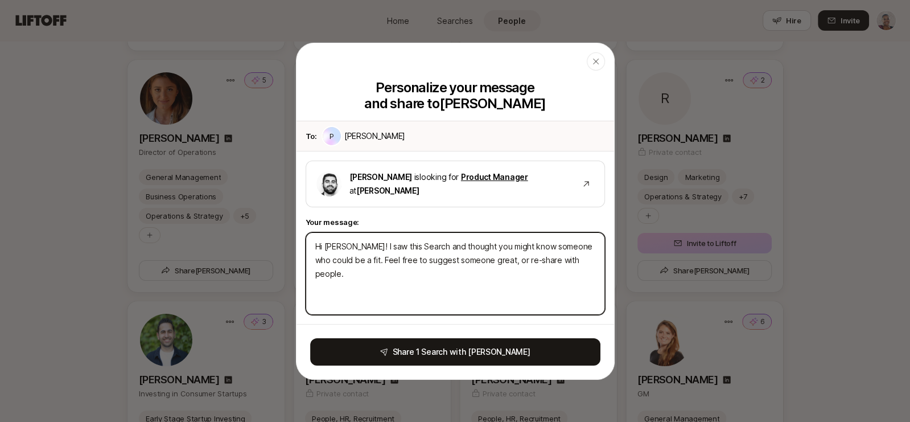
click at [435, 260] on textarea "Hi [PERSON_NAME]! I saw this Search and thought you might know someone who coul…" at bounding box center [455, 273] width 299 height 83
type textarea "x"
type textarea "I"
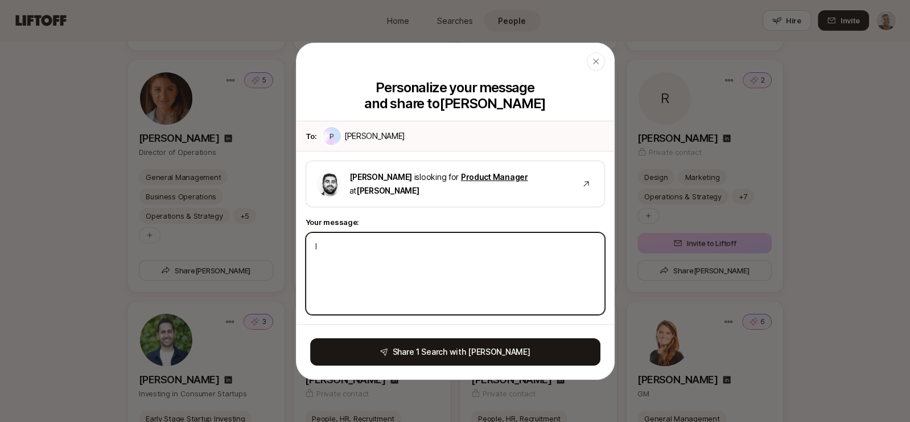
type textarea "x"
type textarea "In"
type textarea "x"
type textarea "In c"
type textarea "x"
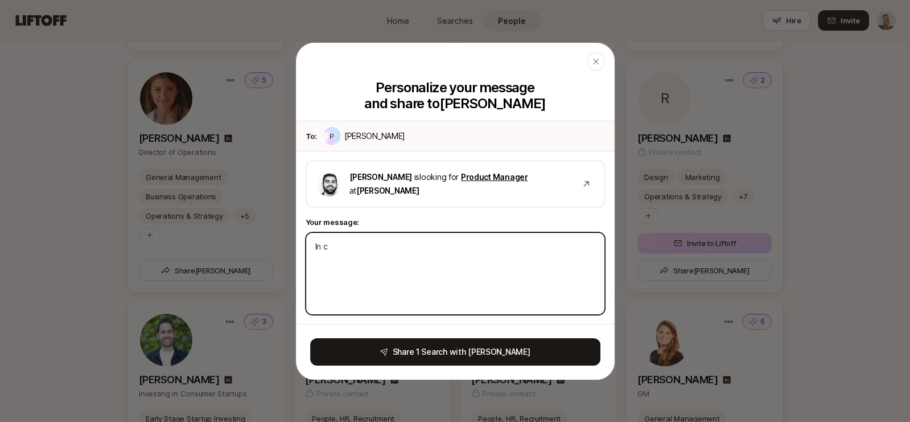
type textarea "In ca"
type textarea "x"
type textarea "In cas"
type textarea "x"
type textarea "In case"
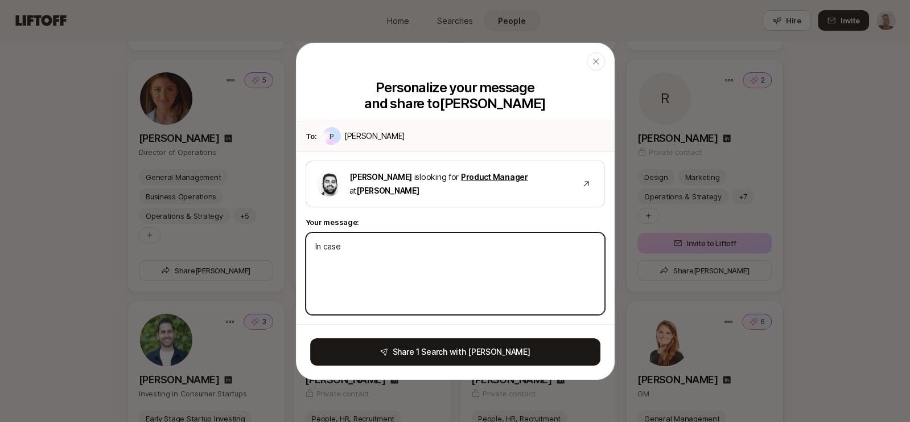
type textarea "x"
type textarea "In case y"
type textarea "x"
type textarea "In case yo"
type textarea "x"
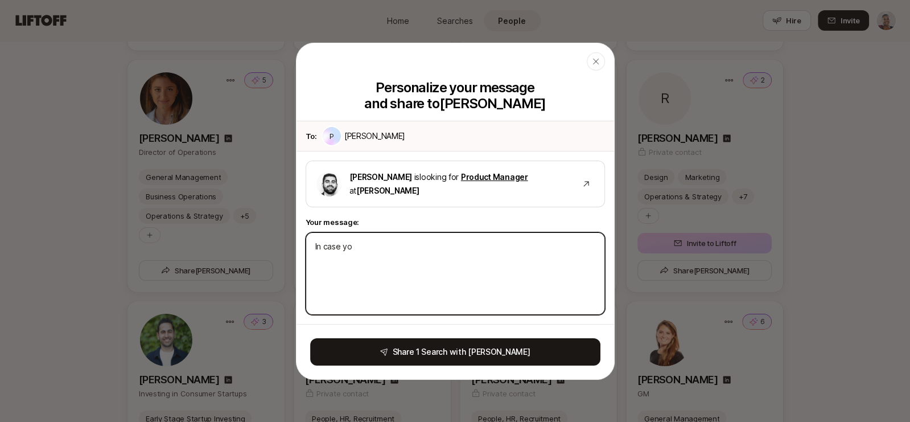
type textarea "In case you"
type textarea "x"
type textarea "In case you"
type textarea "x"
type textarea "In case you k"
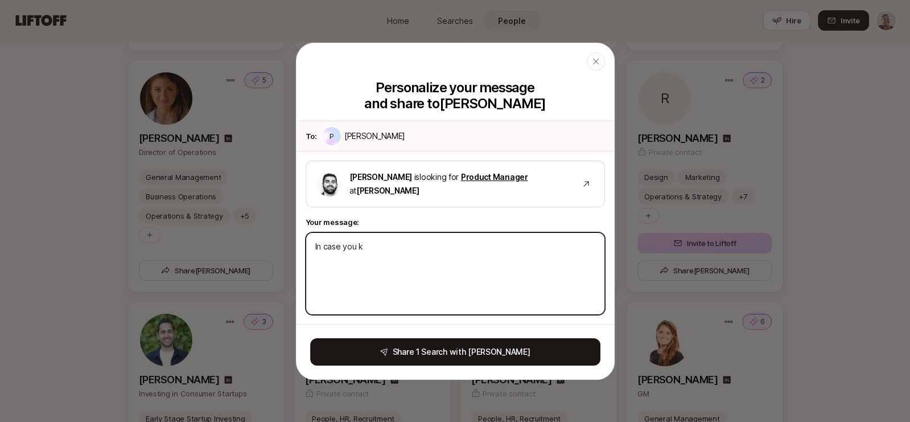
type textarea "x"
type textarea "In case you kn"
type textarea "x"
type textarea "In case you know"
type textarea "x"
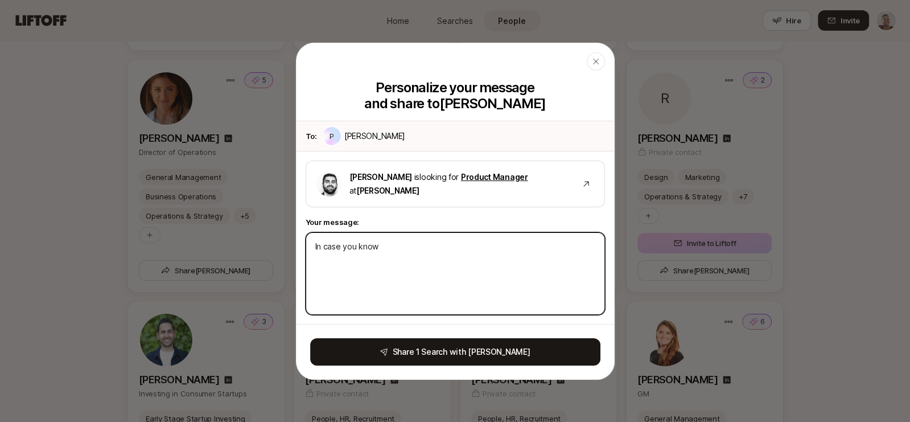
type textarea "In case you know a"
type textarea "x"
type textarea "In case you know an"
type textarea "x"
type textarea "In case you know any"
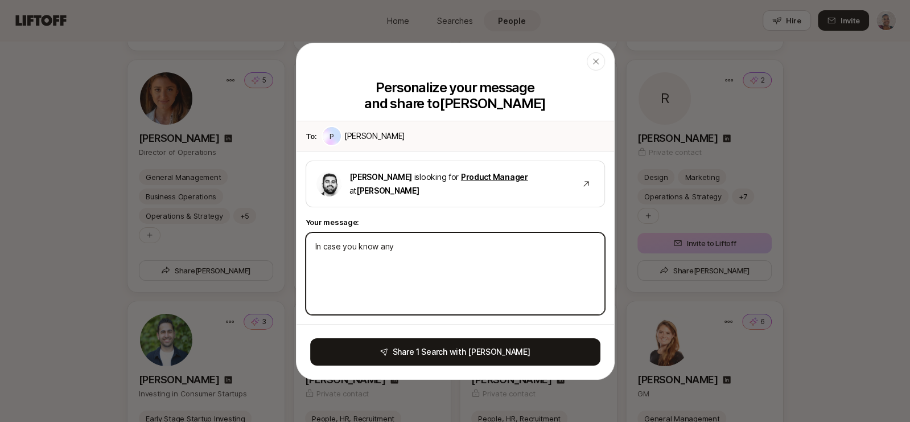
type textarea "x"
type textarea "In case you know anyo"
type textarea "x"
type textarea "In case you know anyone"
type textarea "x"
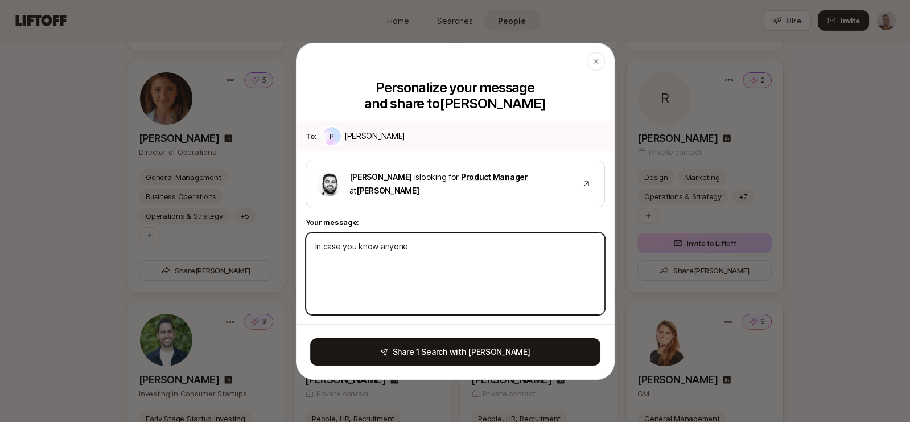
type textarea "In case you know anyone"
type textarea "x"
type textarea "In case you know anyone t"
type textarea "x"
type textarea "In case you know anyone th"
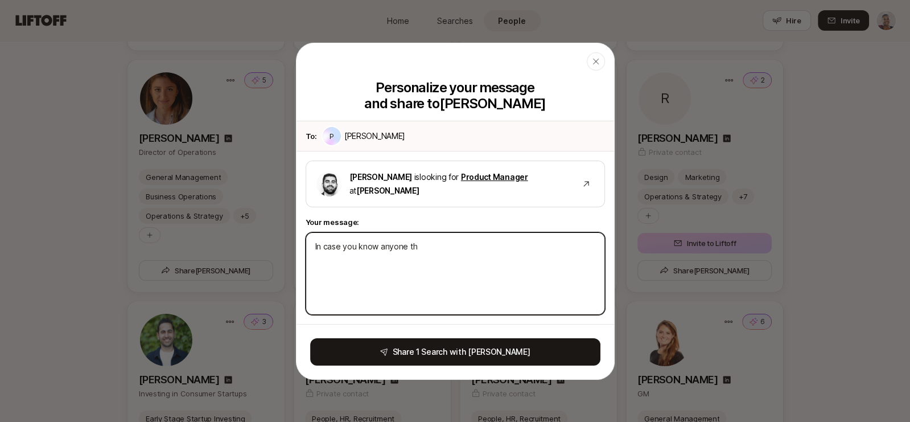
type textarea "x"
type textarea "In case you know anyone tha"
type textarea "x"
type textarea "In case you know anyone that"
type textarea "x"
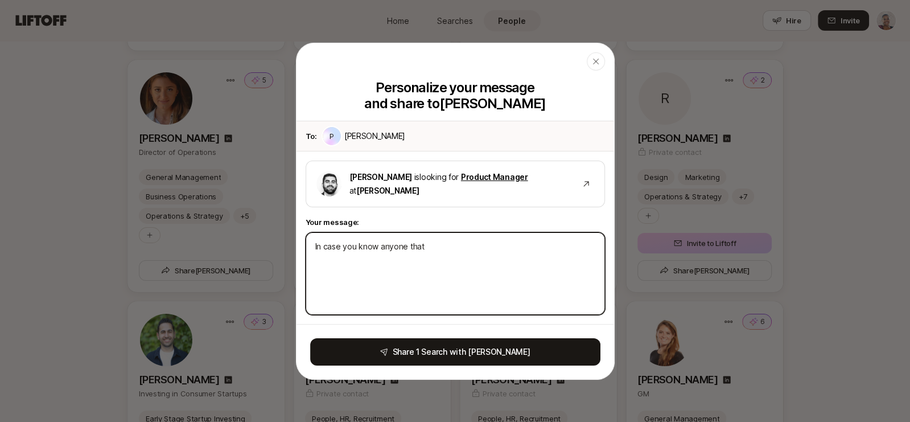
type textarea "In case you know anyone that"
type textarea "x"
type textarea "In case you know anyone that c"
type textarea "x"
type textarea "In case you know anyone that co"
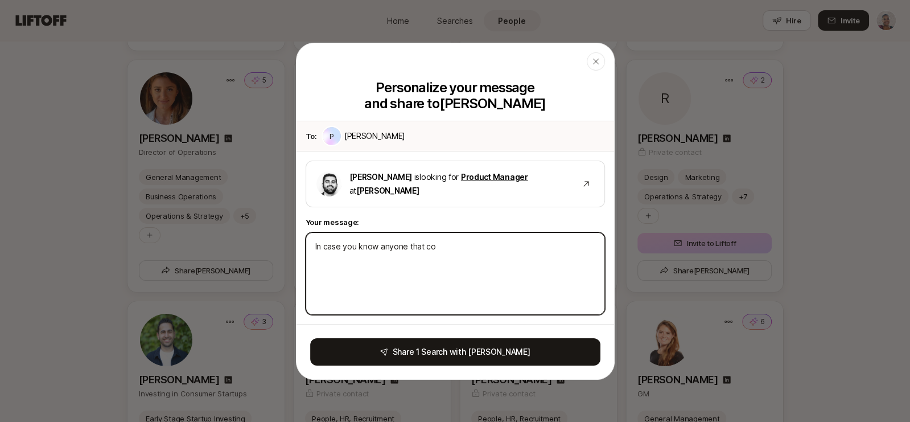
type textarea "x"
type textarea "In case you know anyone that cou"
type textarea "x"
type textarea "In case you know anyone that coul"
type textarea "x"
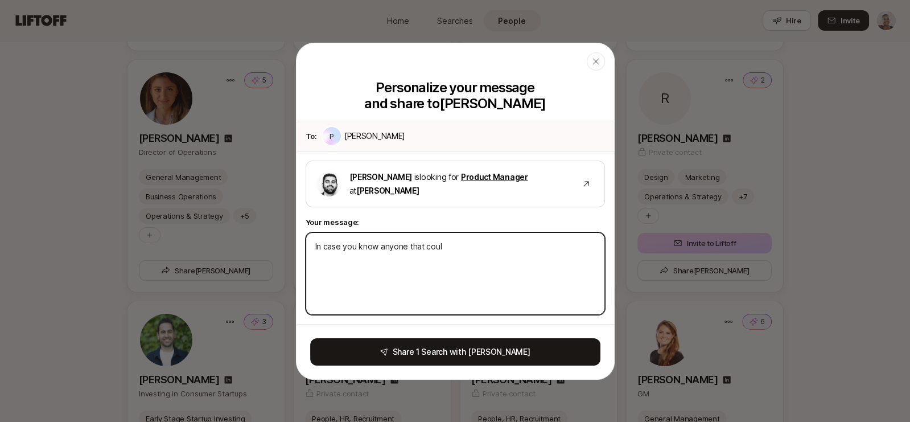
type textarea "In case you know anyone that could"
type textarea "x"
type textarea "In case you know anyone that could"
type textarea "x"
type textarea "In case you know anyone that could b"
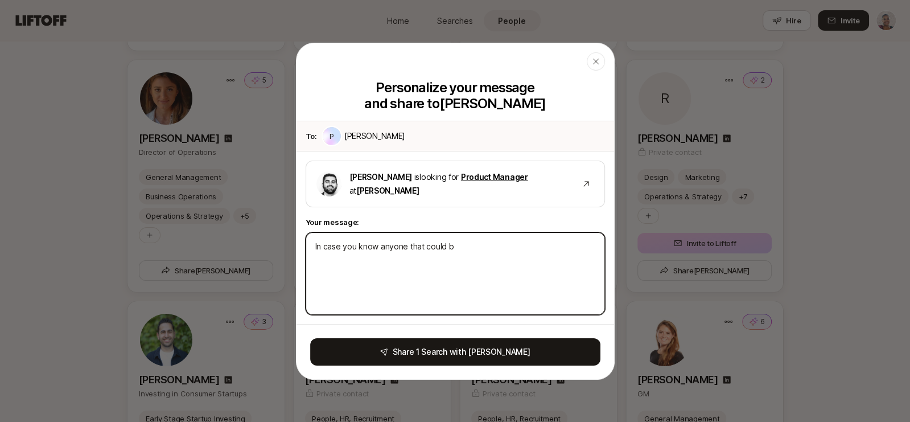
type textarea "x"
type textarea "In case you know anyone that could be"
type textarea "x"
type textarea "In case you know anyone that could be"
type textarea "x"
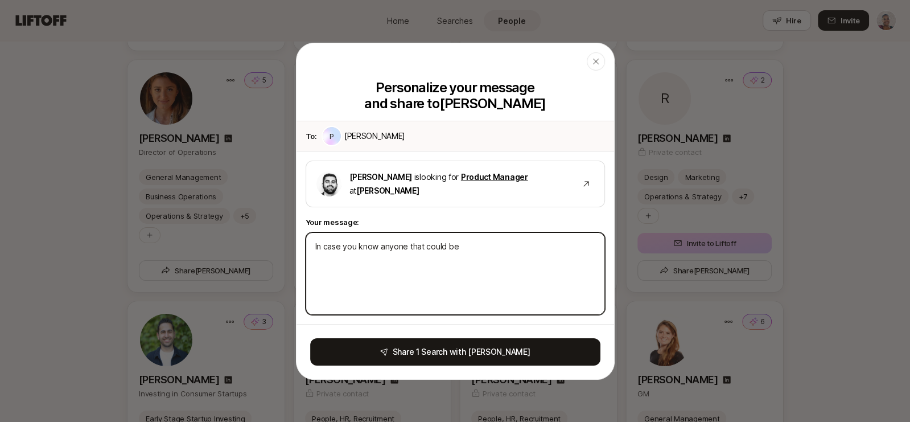
type textarea "In case you know anyone that could be a"
type textarea "x"
type textarea "In case you know anyone that could be a"
type textarea "x"
type textarea "In case you know anyone that could be a fi"
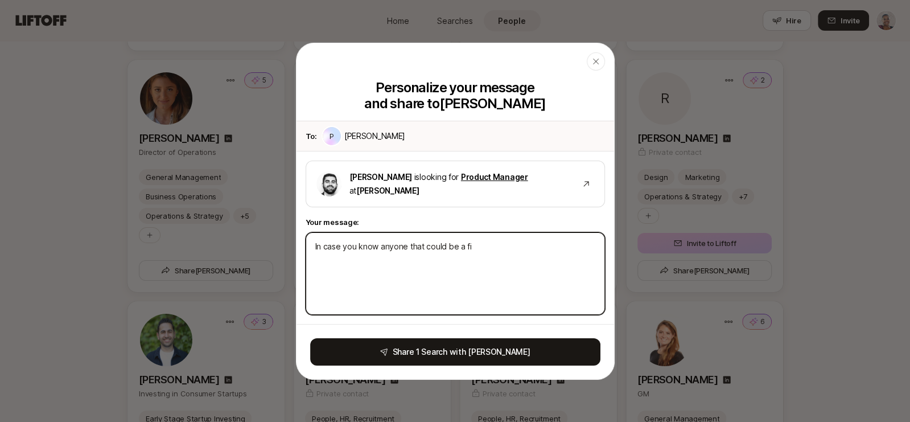
type textarea "x"
type textarea "In case you know anyone that could be a fit"
type textarea "x"
type textarea "In case you know anyone that could be a fit f"
type textarea "x"
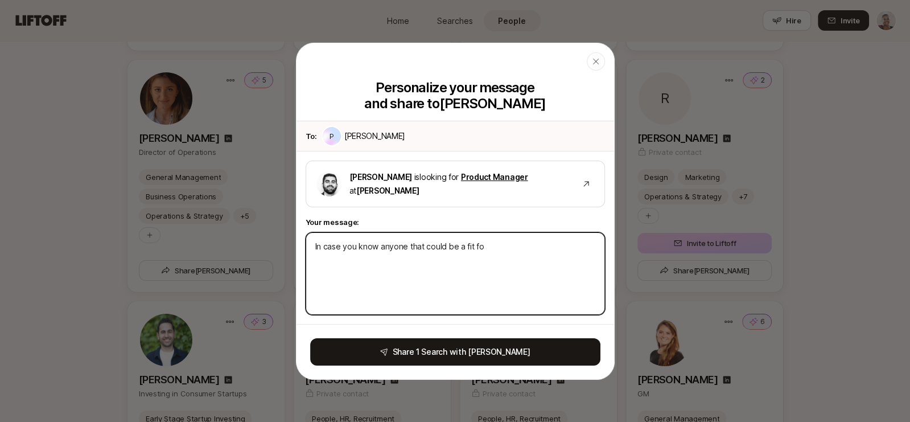
type textarea "In case you know anyone that could be a fit for"
type textarea "x"
type textarea "In case you know anyone that could be a fit for"
type textarea "x"
type textarea "In case you know anyone that could be a fit for t"
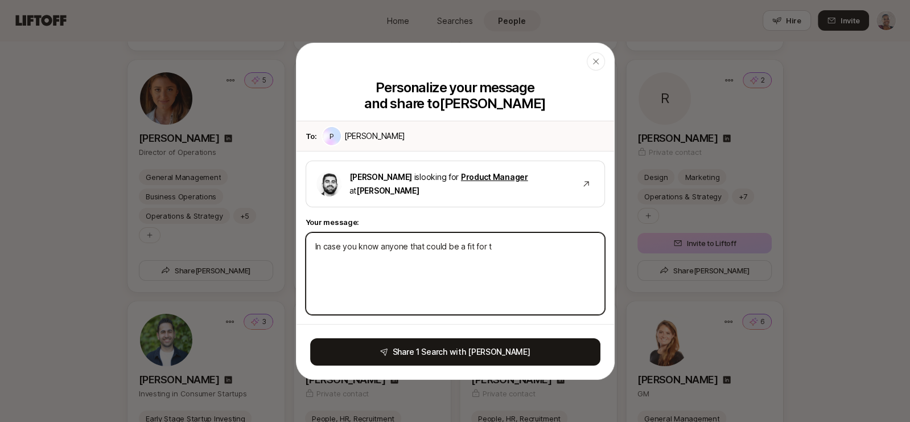
type textarea "x"
type textarea "In case you know anyone that could be a fit for th"
type textarea "x"
type textarea "In case you know anyone that could be a fit for thi"
type textarea "x"
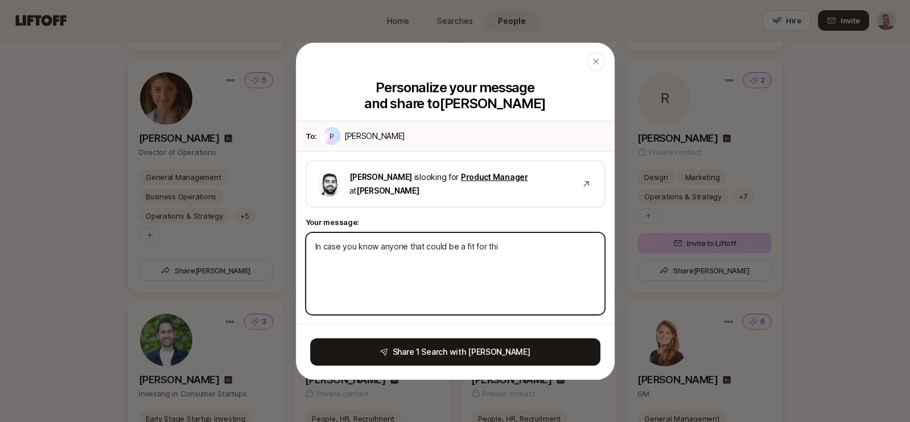
type textarea "In case you know anyone that could be a fit for this"
type textarea "x"
type textarea "In case you know anyone that could be a fit for this"
type textarea "x"
type textarea "In case you know anyone that could be a fit for this o"
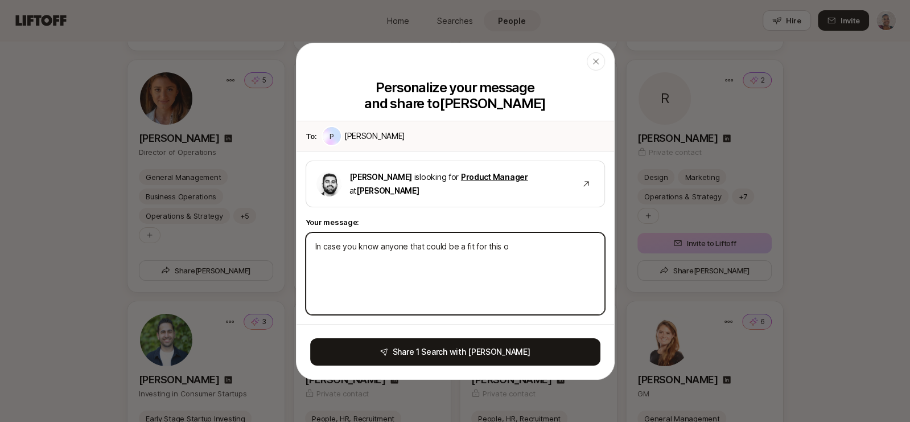
type textarea "x"
type textarea "In case you know anyone that could be a fit for this on"
type textarea "x"
type textarea "In case you know anyone that could be a fit for this one"
type textarea "x"
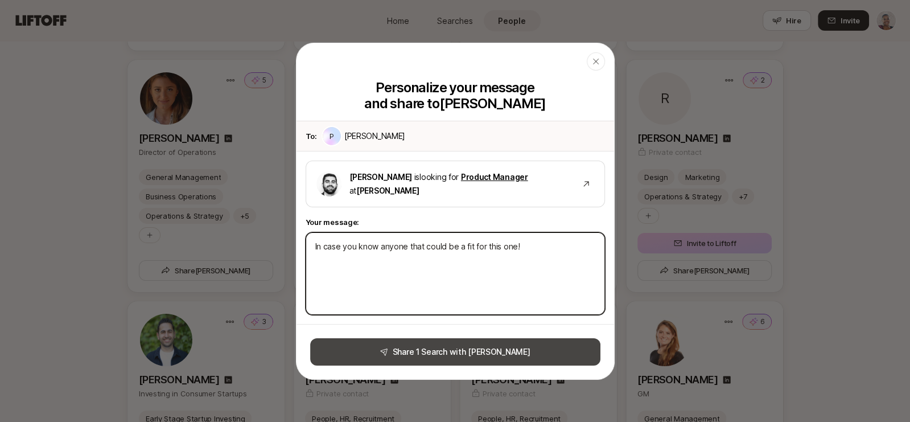
type textarea "In case you know anyone that could be a fit for this one!"
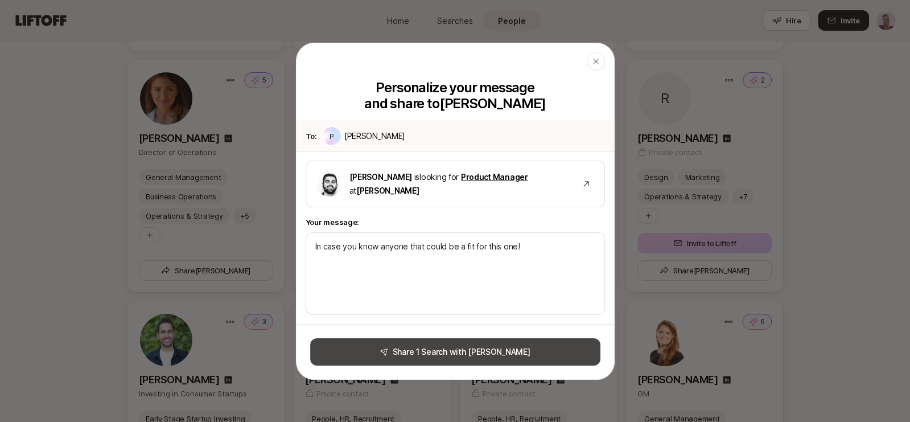
click at [468, 349] on button "Share 1 Search with [PERSON_NAME]" at bounding box center [455, 351] width 290 height 27
type textarea "x"
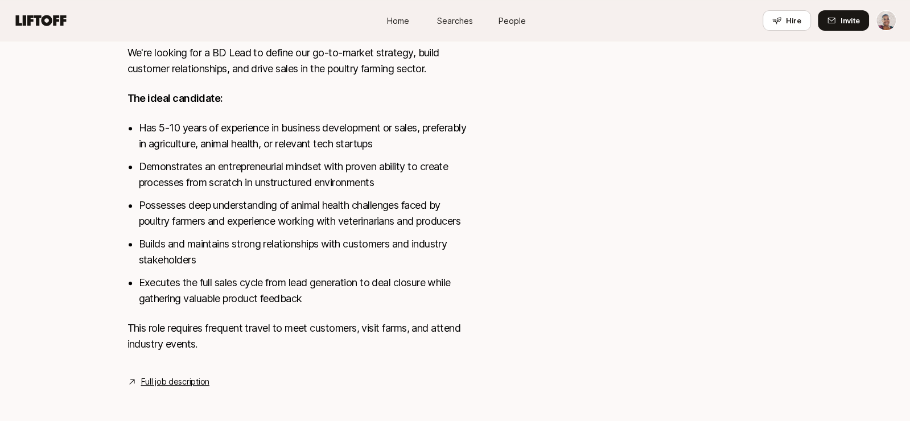
scroll to position [363, 0]
